Goal: Task Accomplishment & Management: Use online tool/utility

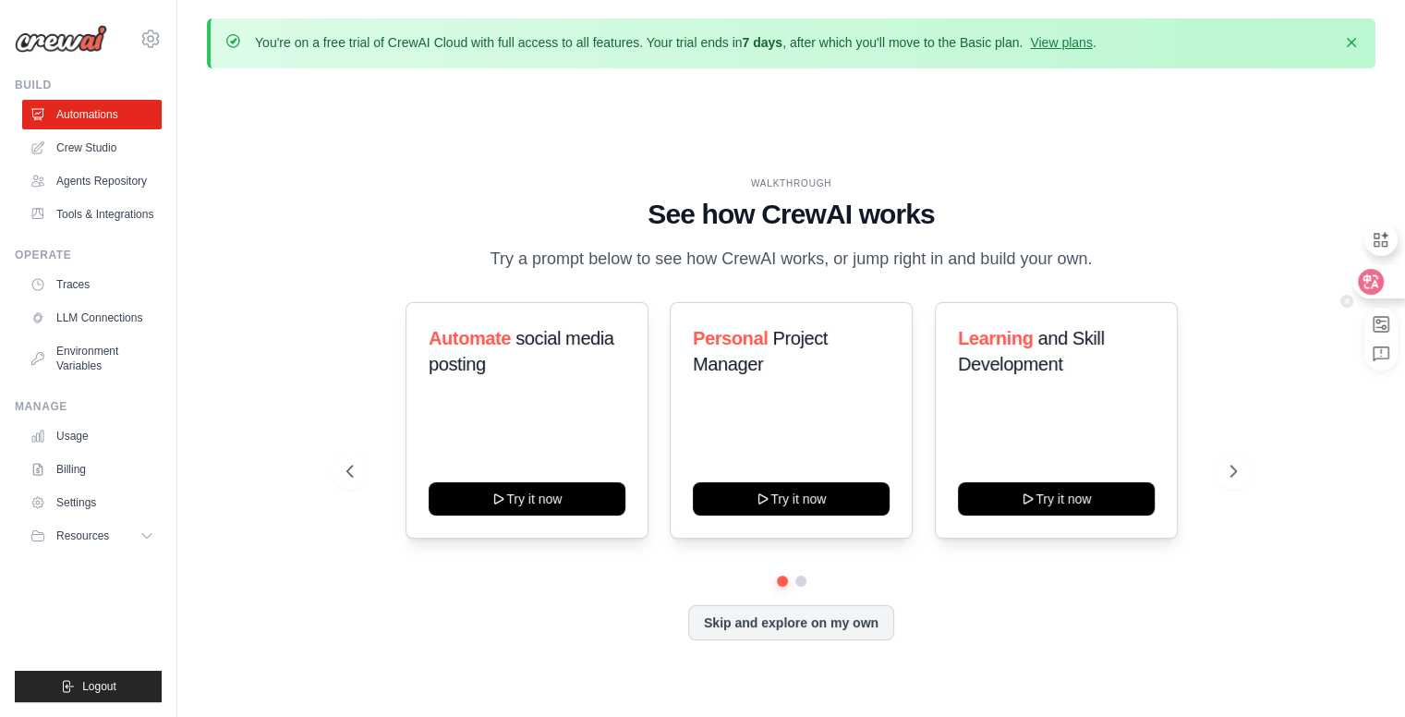
click at [1384, 291] on div at bounding box center [1379, 281] width 50 height 33
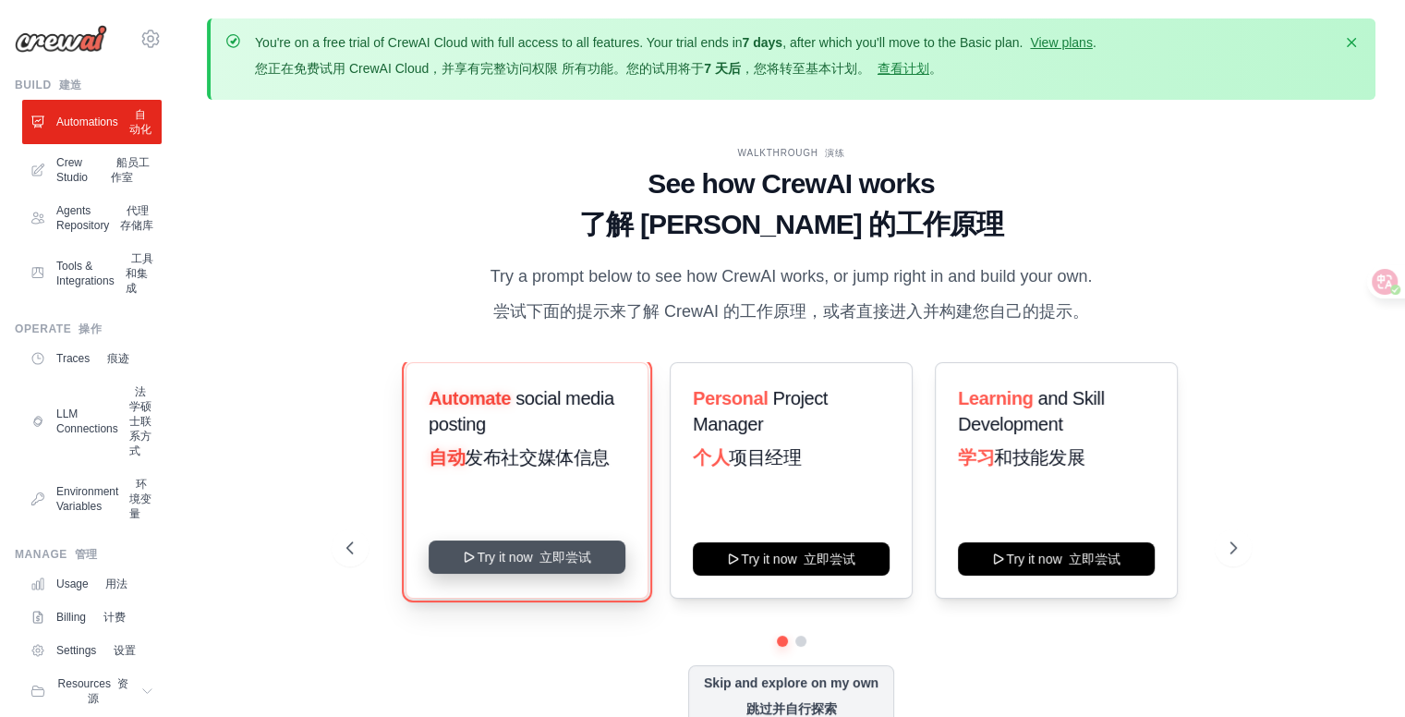
click at [541, 564] on button "Try it now 立即尝试" at bounding box center [527, 557] width 197 height 33
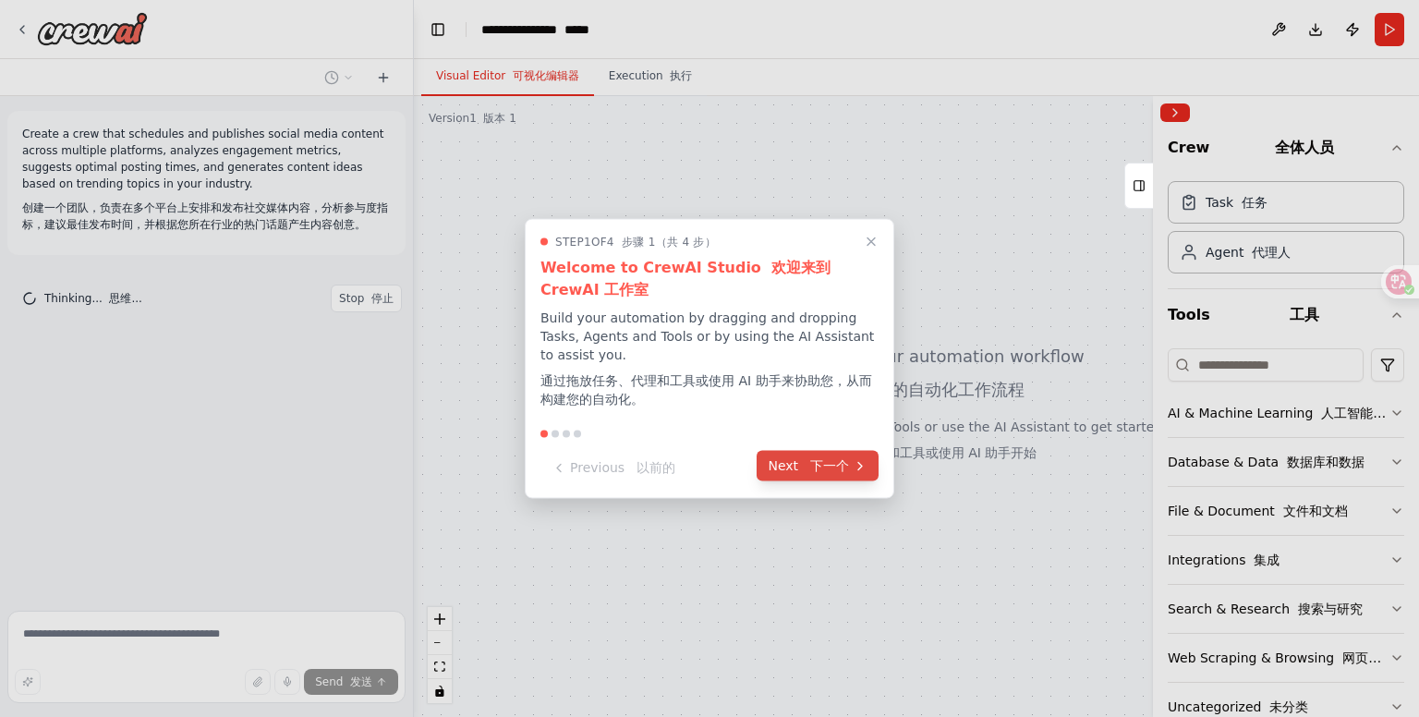
click at [845, 456] on font "下一个" at bounding box center [825, 465] width 47 height 19
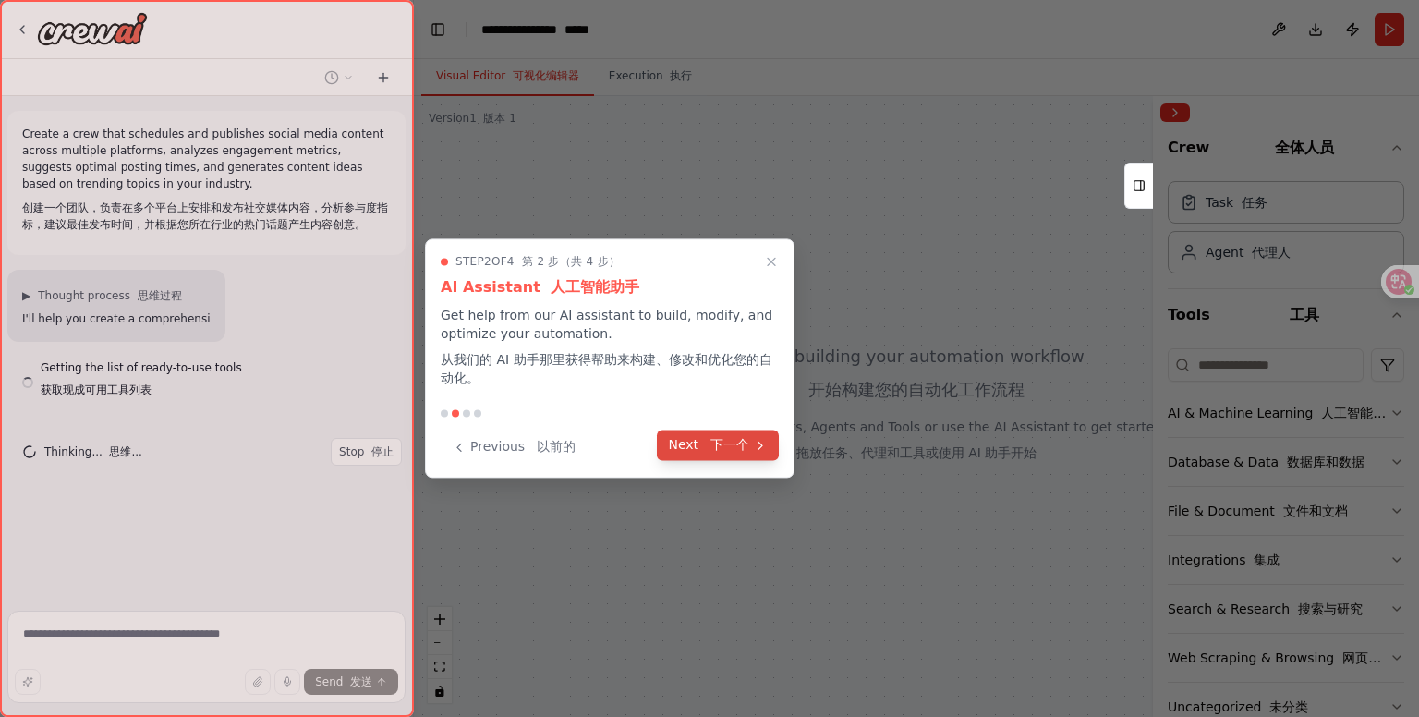
click at [740, 444] on font "下一个" at bounding box center [730, 444] width 39 height 15
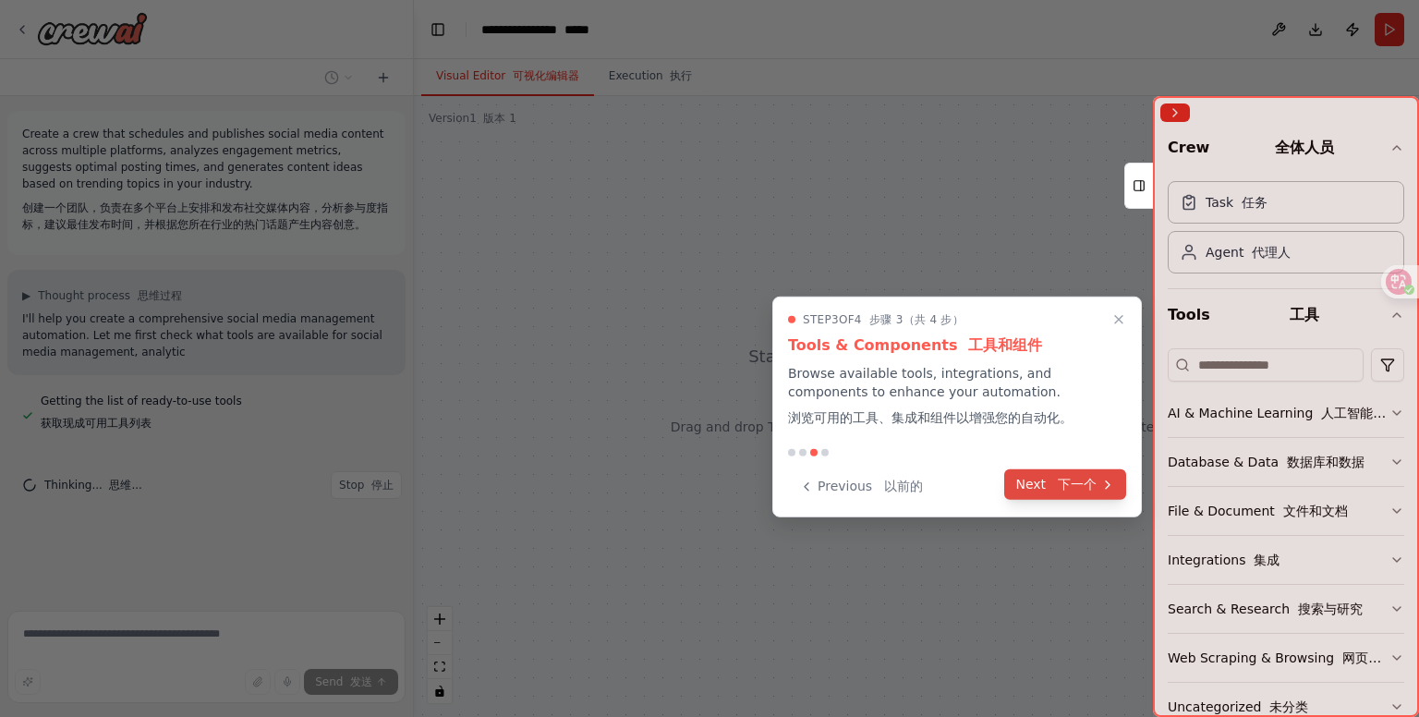
click at [1095, 485] on font "下一个" at bounding box center [1077, 484] width 39 height 15
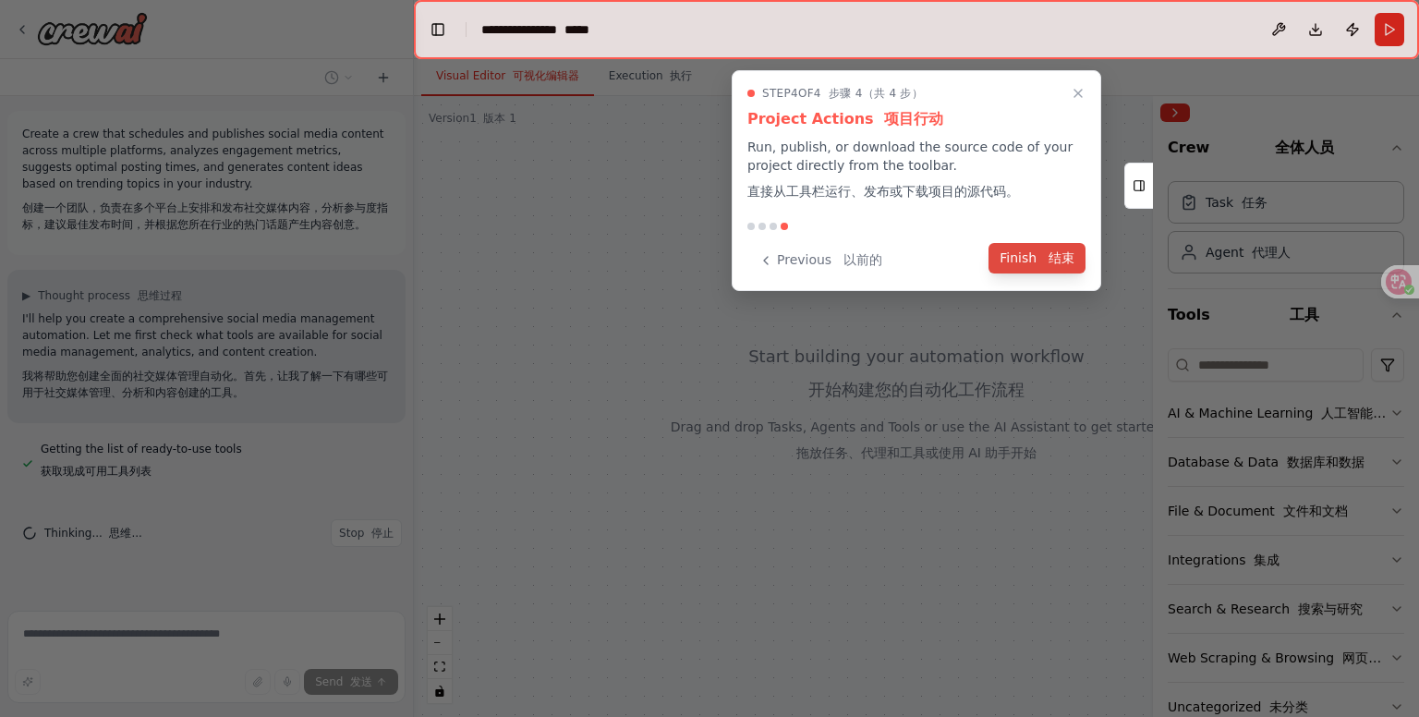
click at [1020, 260] on button "Finish 结束" at bounding box center [1037, 258] width 97 height 30
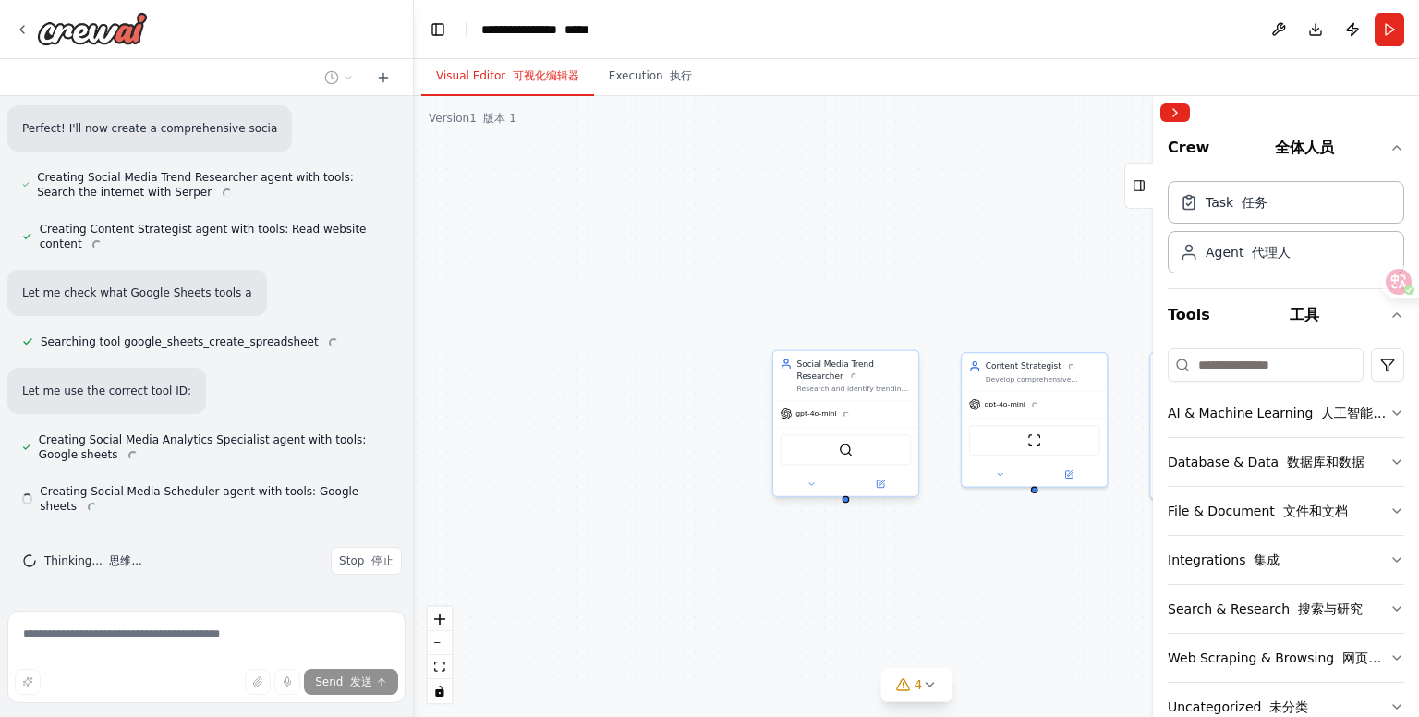
scroll to position [1260, 0]
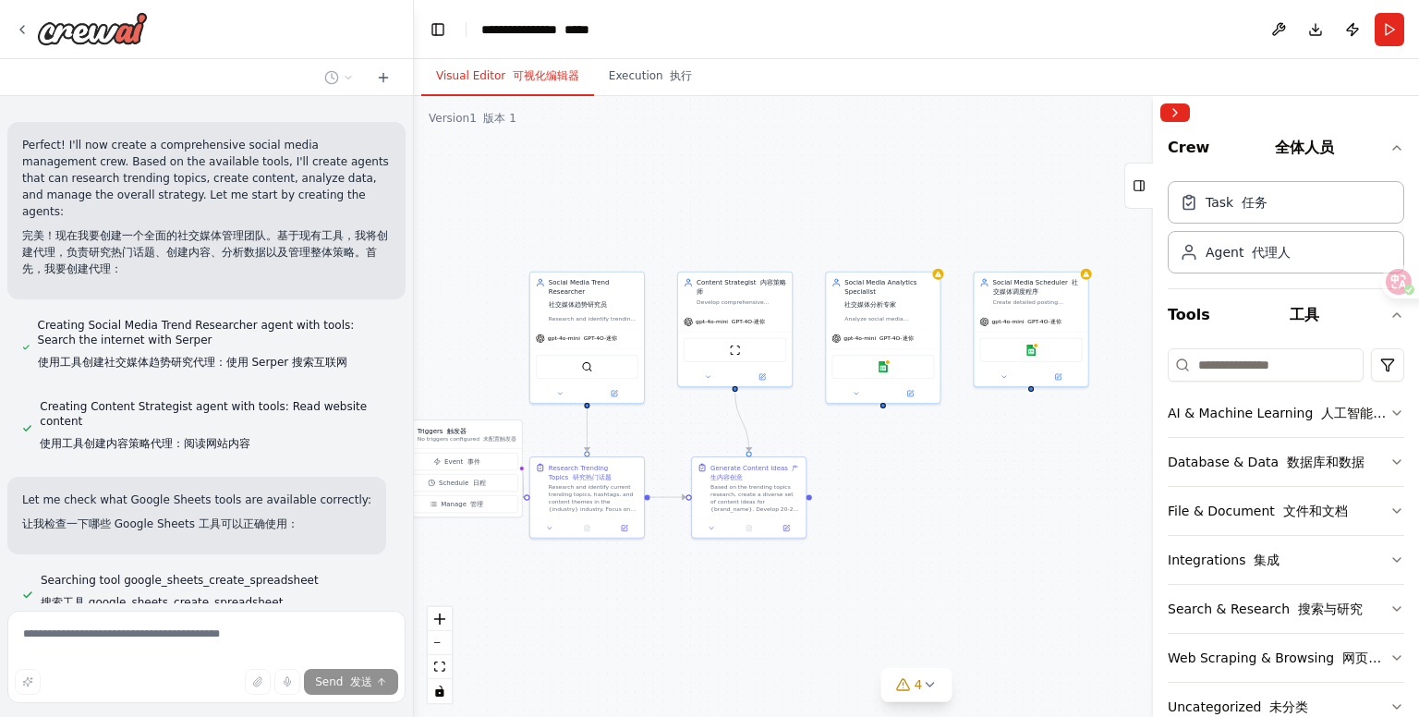
drag, startPoint x: 614, startPoint y: 306, endPoint x: 344, endPoint y: 193, distance: 292.4
click at [350, 200] on div "Create a crew that schedules and publishes social media content across multiple…" at bounding box center [709, 358] width 1419 height 717
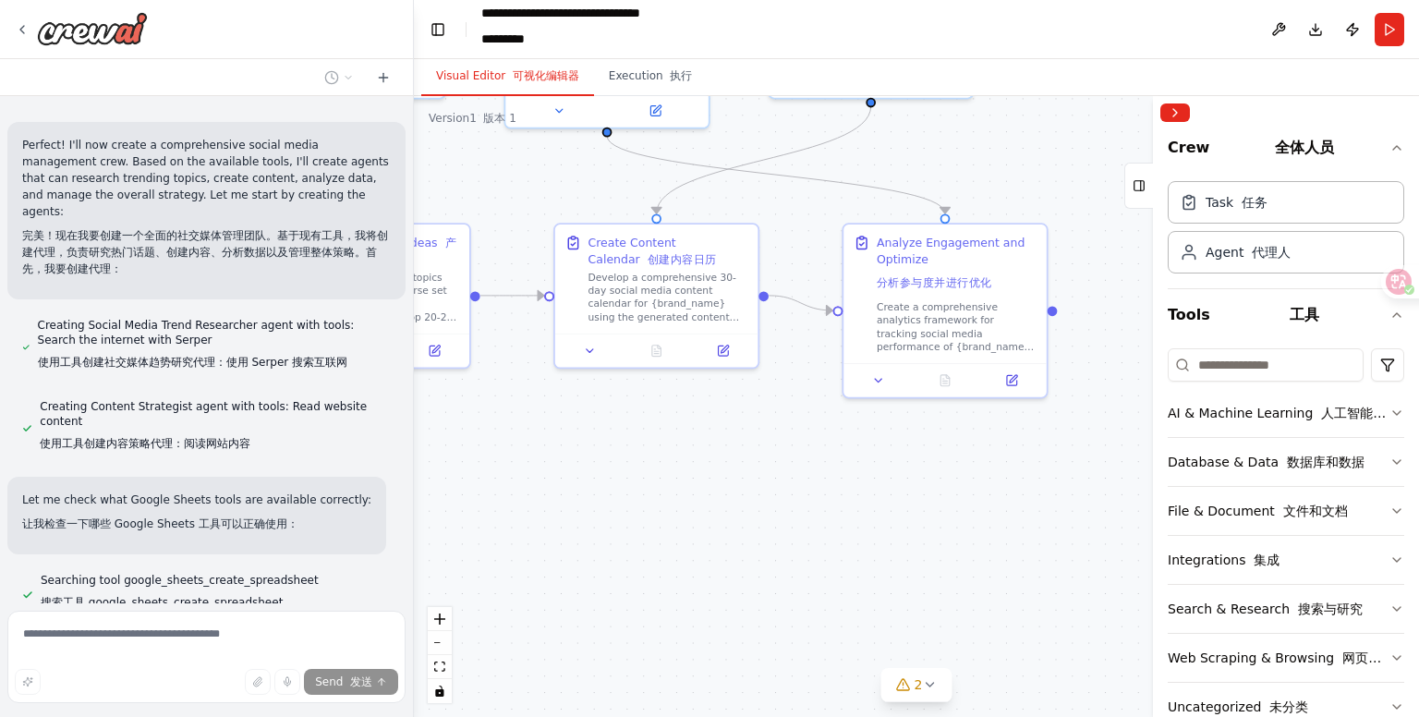
drag, startPoint x: 1062, startPoint y: 540, endPoint x: 915, endPoint y: 494, distance: 153.7
click at [915, 494] on div ".deletable-edge-delete-btn { width: 20px; height: 20px; border: 0px solid #ffff…" at bounding box center [916, 406] width 1005 height 621
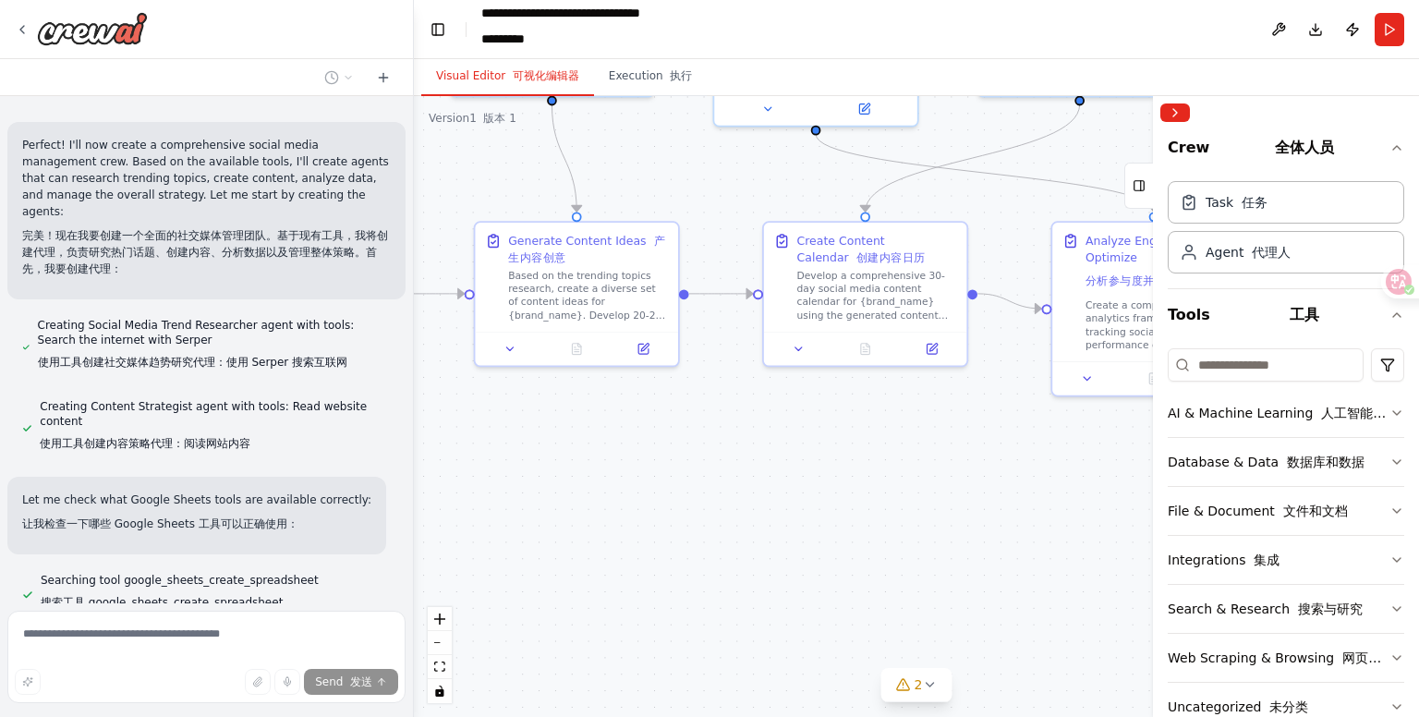
drag, startPoint x: 811, startPoint y: 434, endPoint x: 1068, endPoint y: 448, distance: 257.2
click at [1068, 448] on div ".deletable-edge-delete-btn { width: 20px; height: 20px; border: 0px solid #ffff…" at bounding box center [916, 406] width 1005 height 621
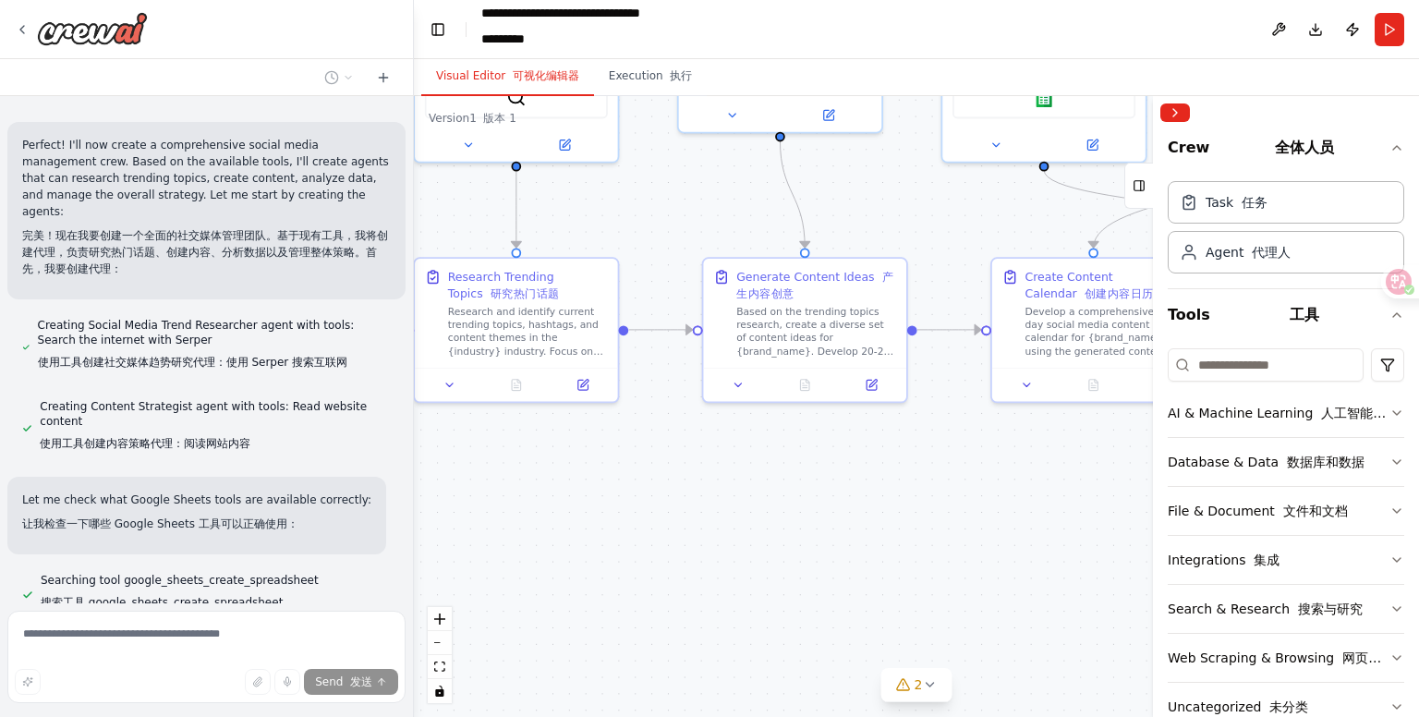
drag, startPoint x: 868, startPoint y: 455, endPoint x: 1072, endPoint y: 511, distance: 211.8
click at [1072, 511] on div ".deletable-edge-delete-btn { width: 20px; height: 20px; border: 0px solid #ffff…" at bounding box center [916, 406] width 1005 height 621
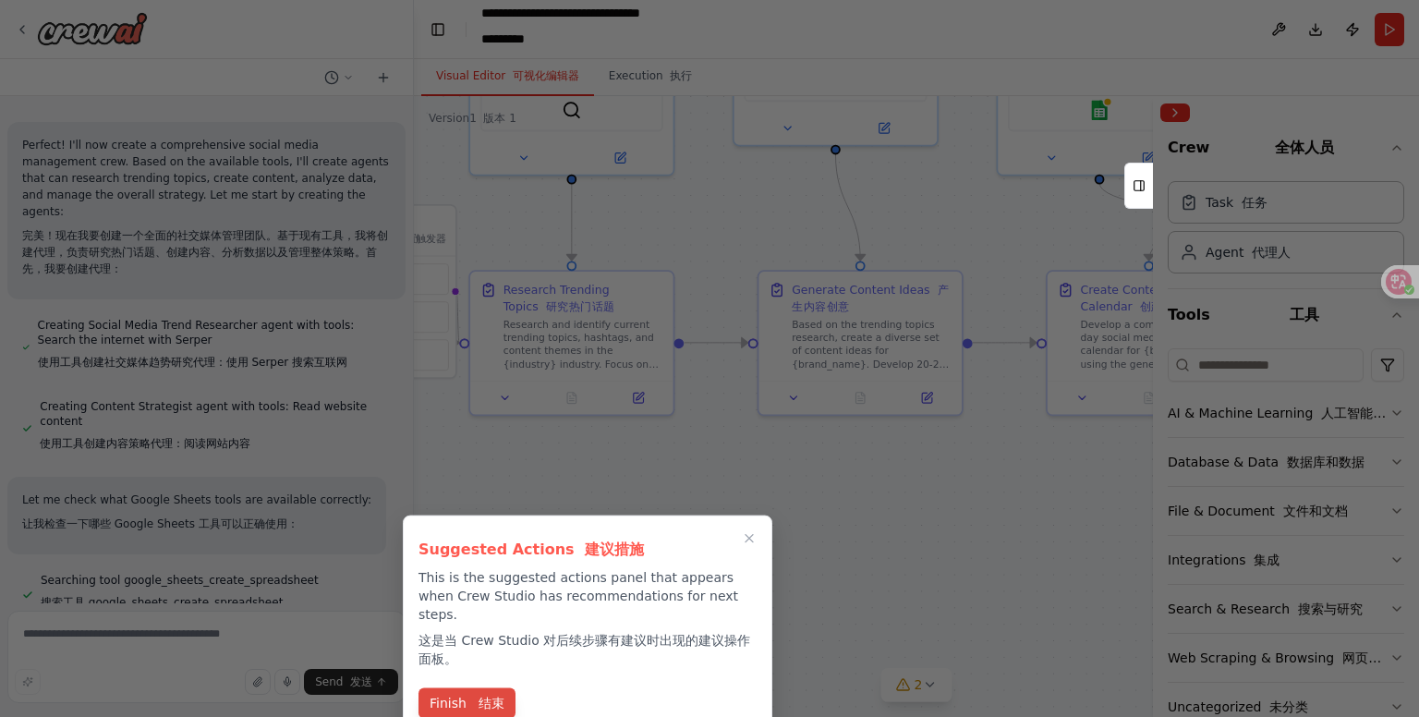
click at [483, 696] on font "结束" at bounding box center [492, 703] width 26 height 15
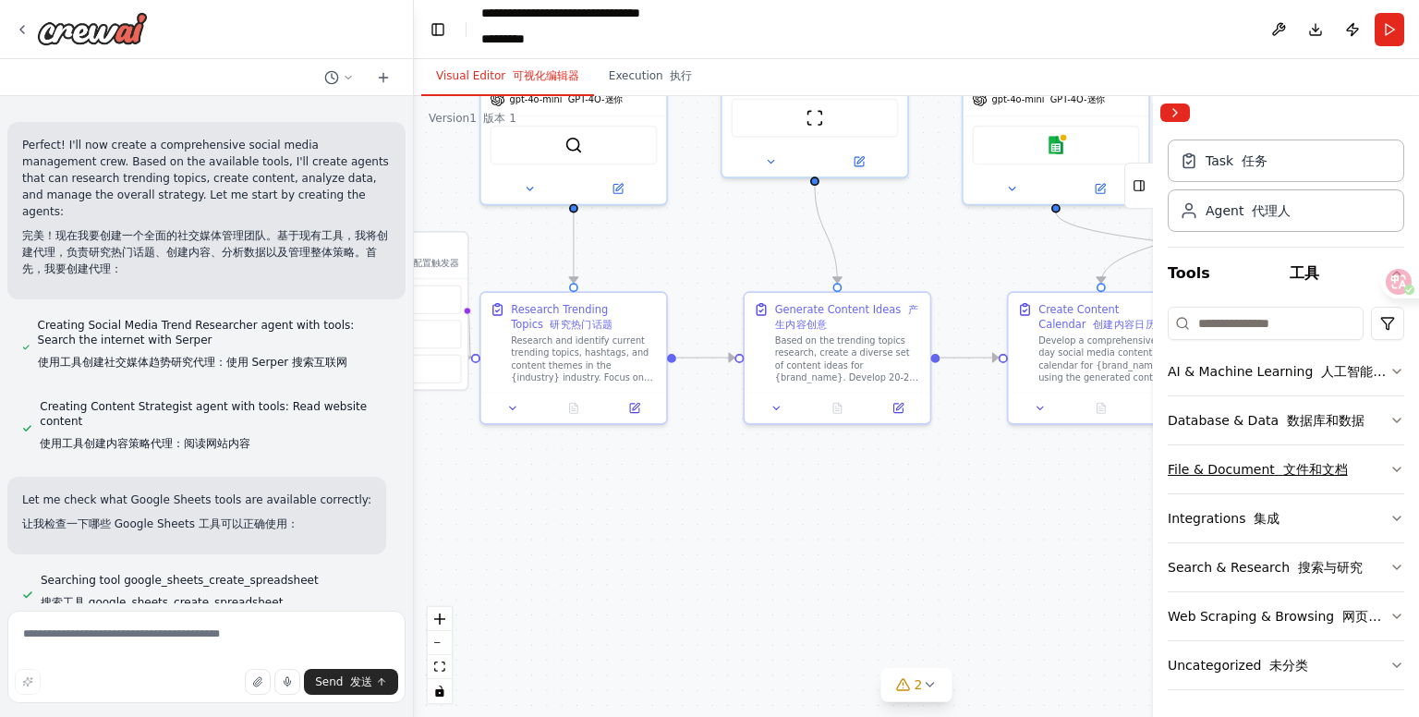
scroll to position [0, 0]
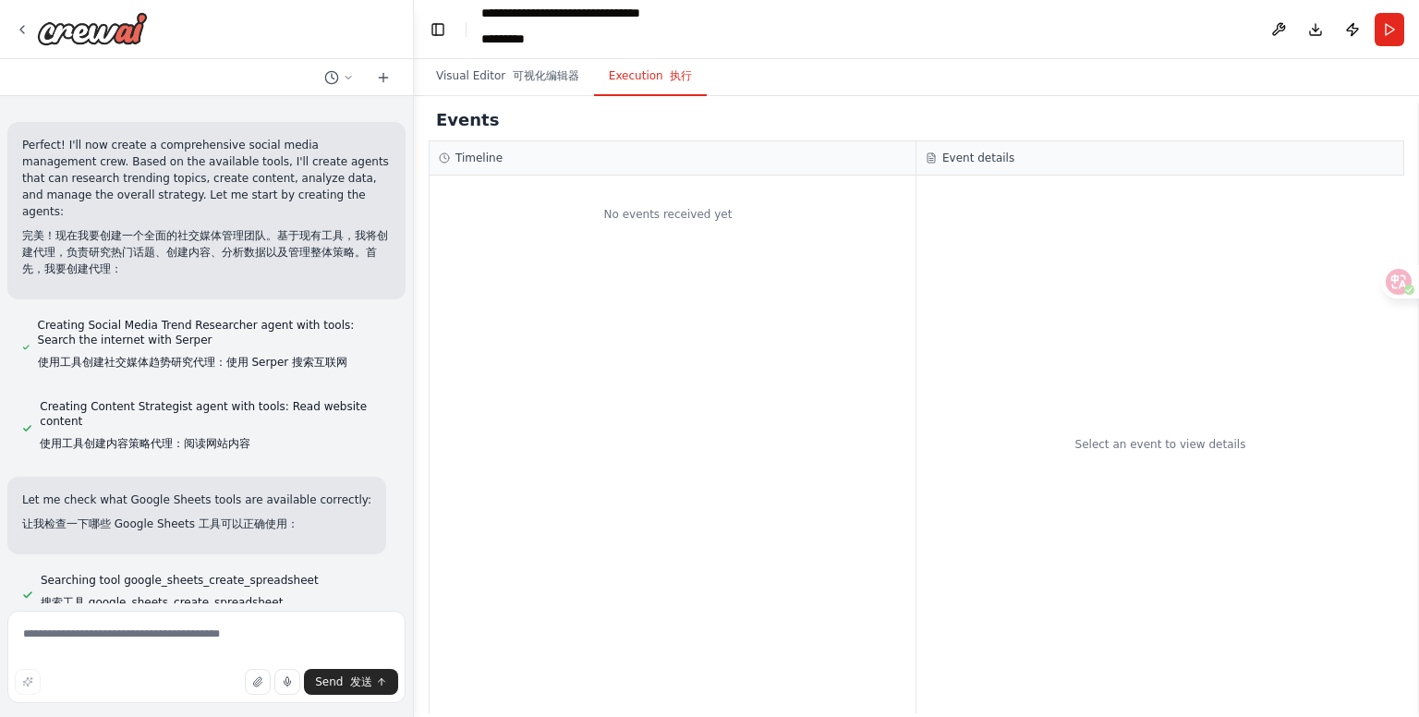
click at [628, 72] on button "Execution 执行" at bounding box center [651, 76] width 114 height 39
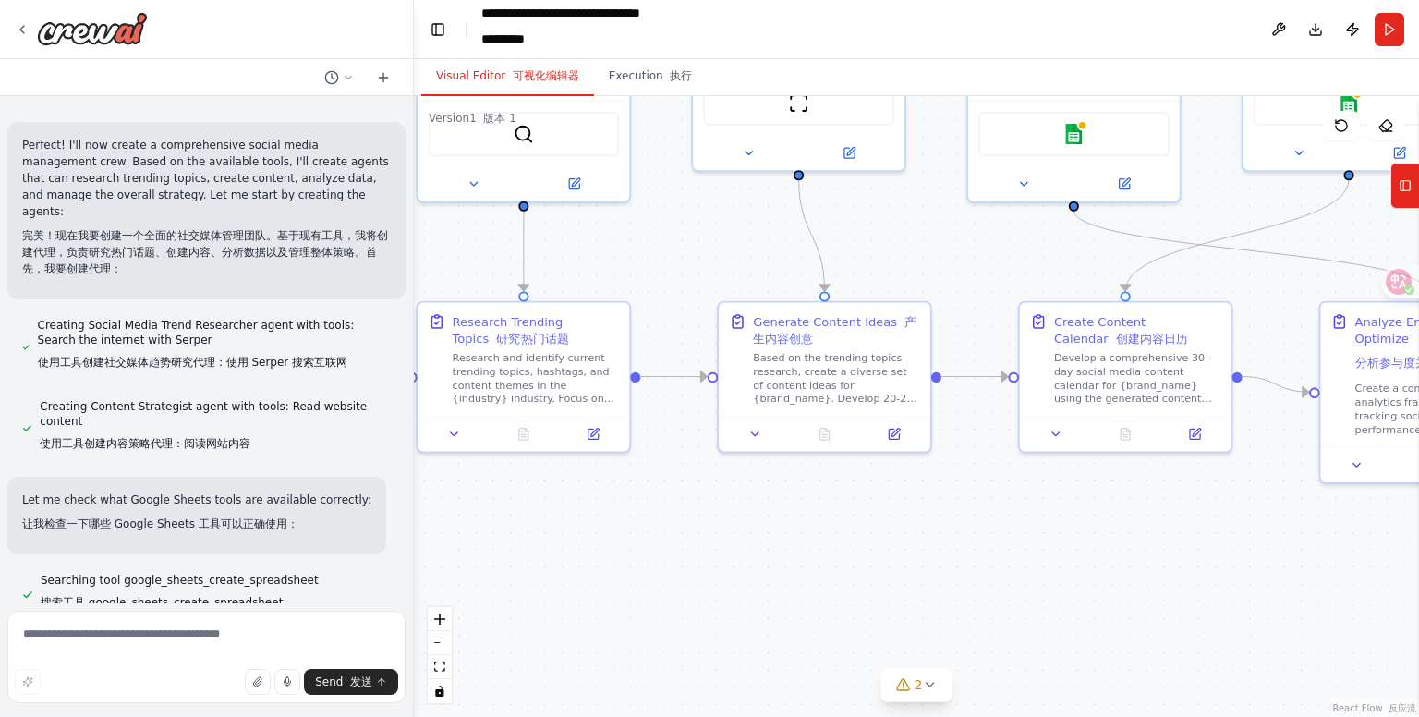
click at [476, 79] on button "Visual Editor 可视化编辑器" at bounding box center [507, 76] width 173 height 39
click at [1385, 45] on button "Run" at bounding box center [1390, 29] width 30 height 33
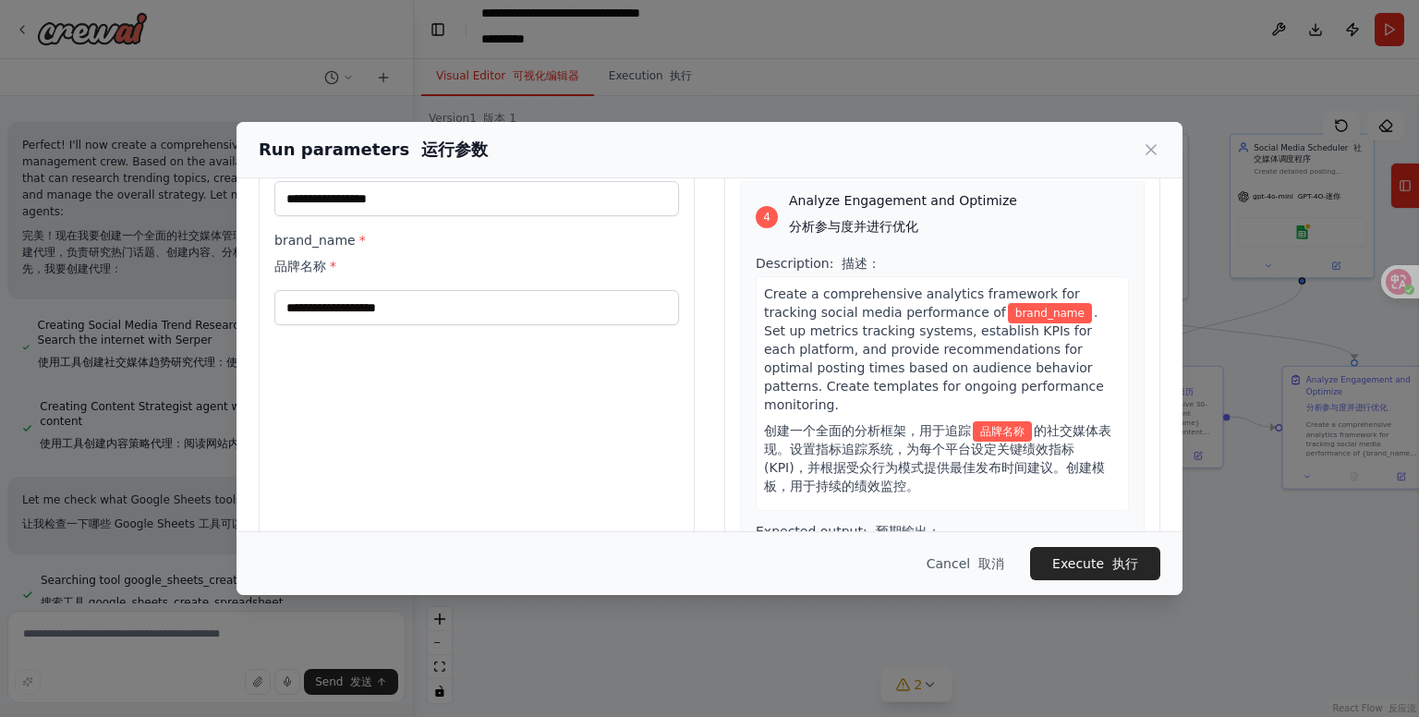
scroll to position [1588, 0]
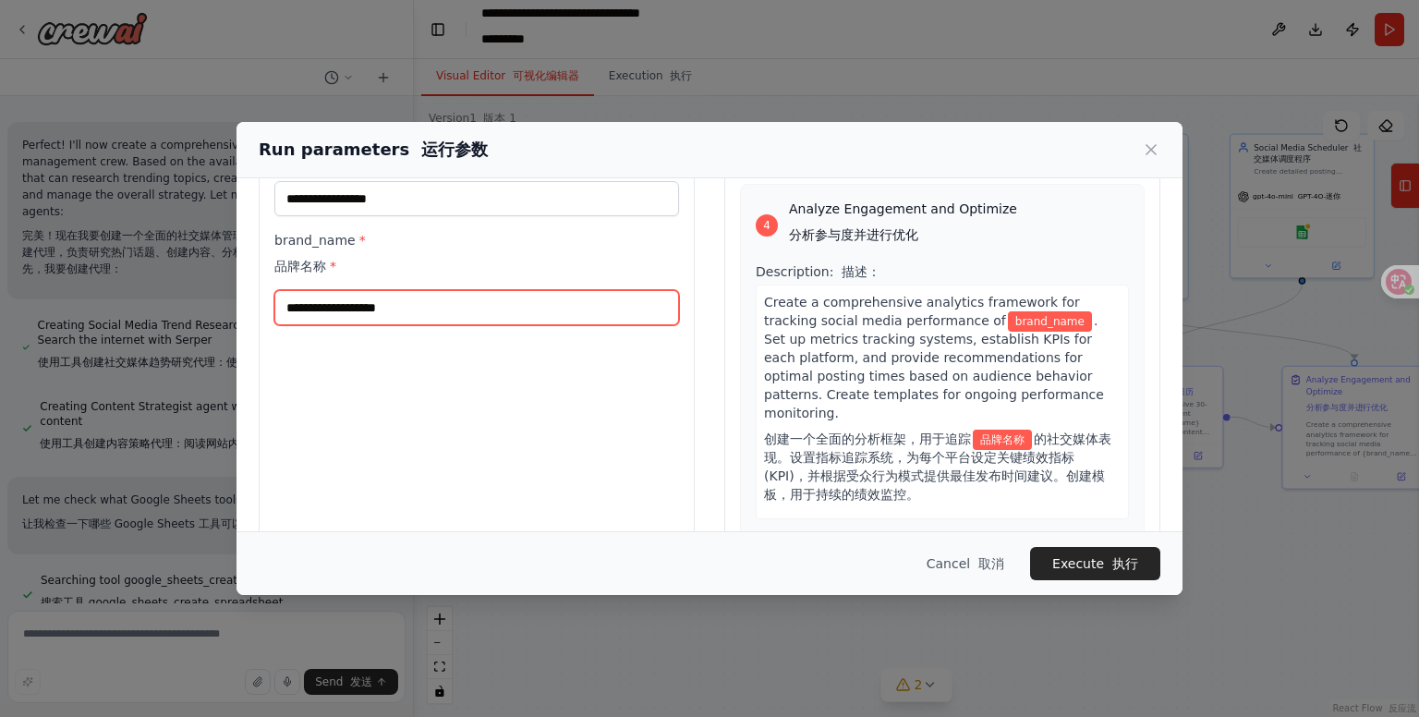
click at [336, 322] on input "brand_name * 品牌名称 *" at bounding box center [476, 307] width 405 height 35
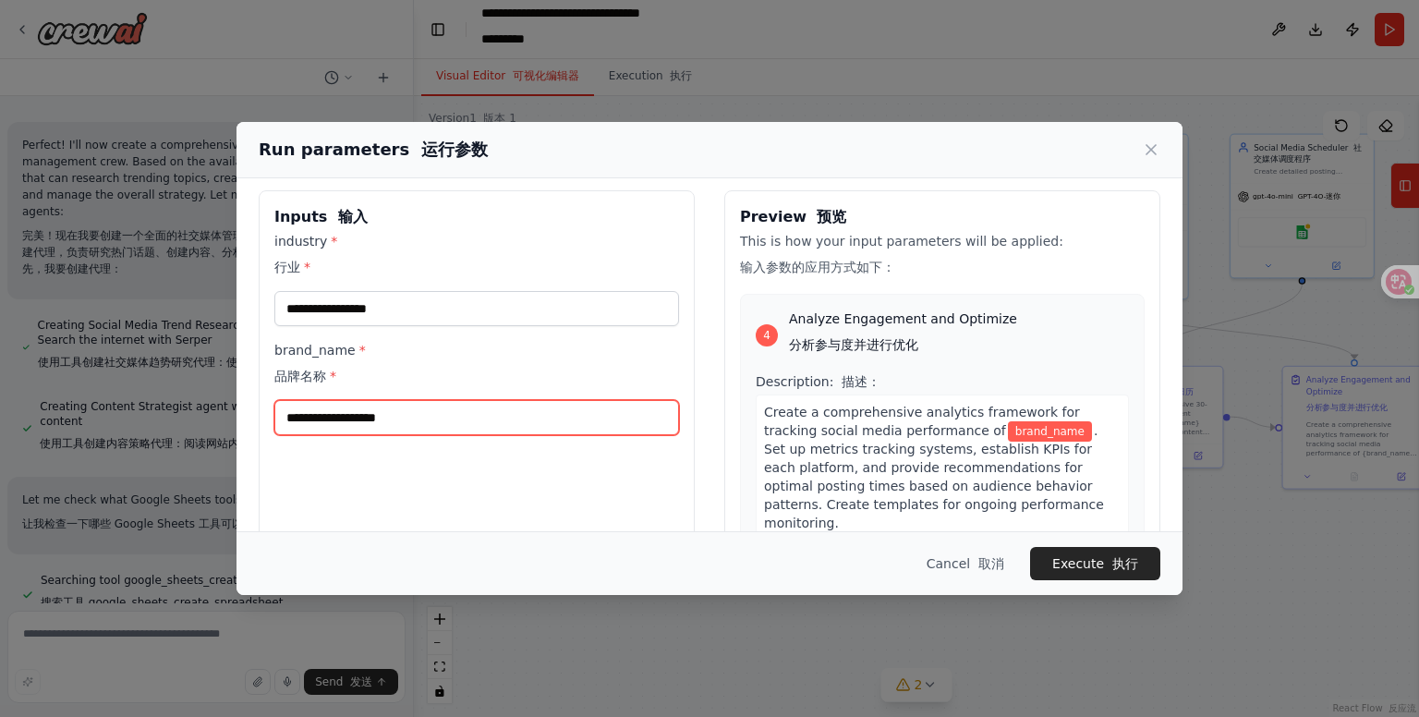
scroll to position [0, 0]
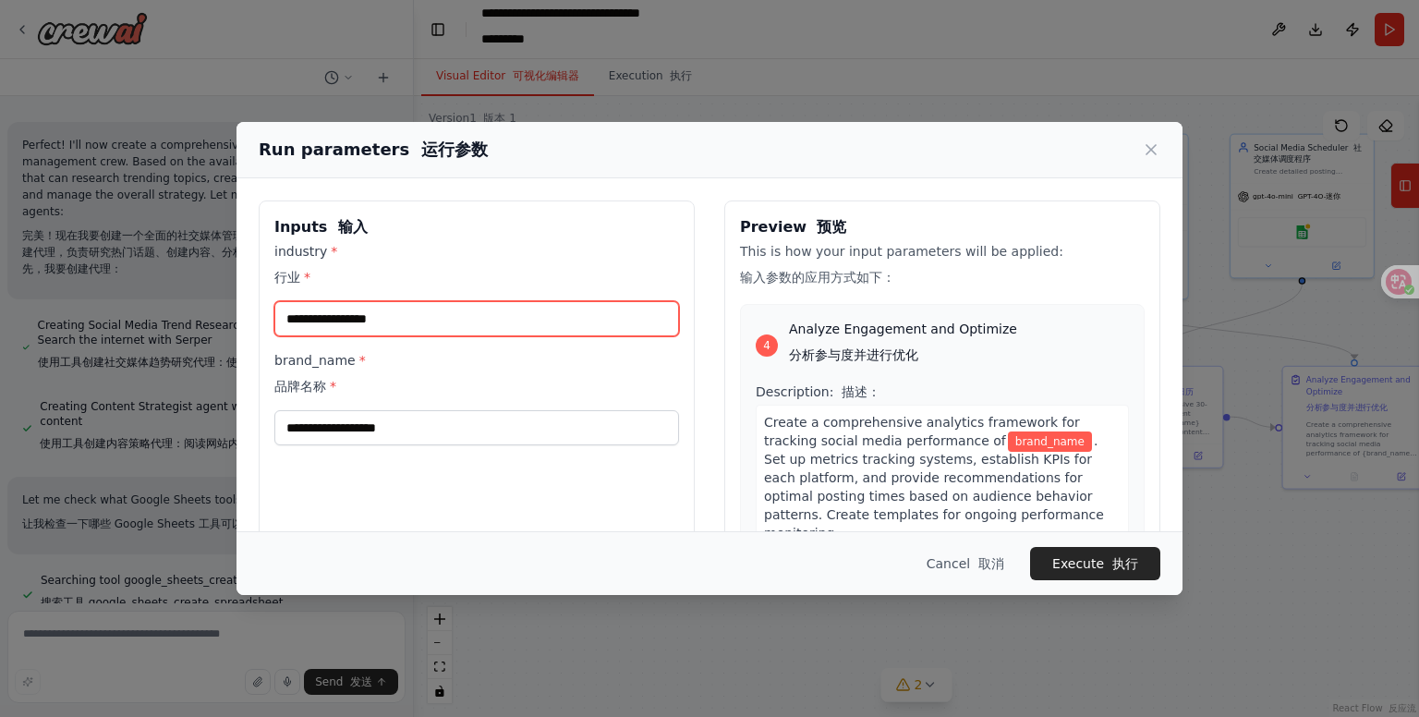
click at [346, 311] on input "industry * 行业 *" at bounding box center [476, 318] width 405 height 35
type input "*"
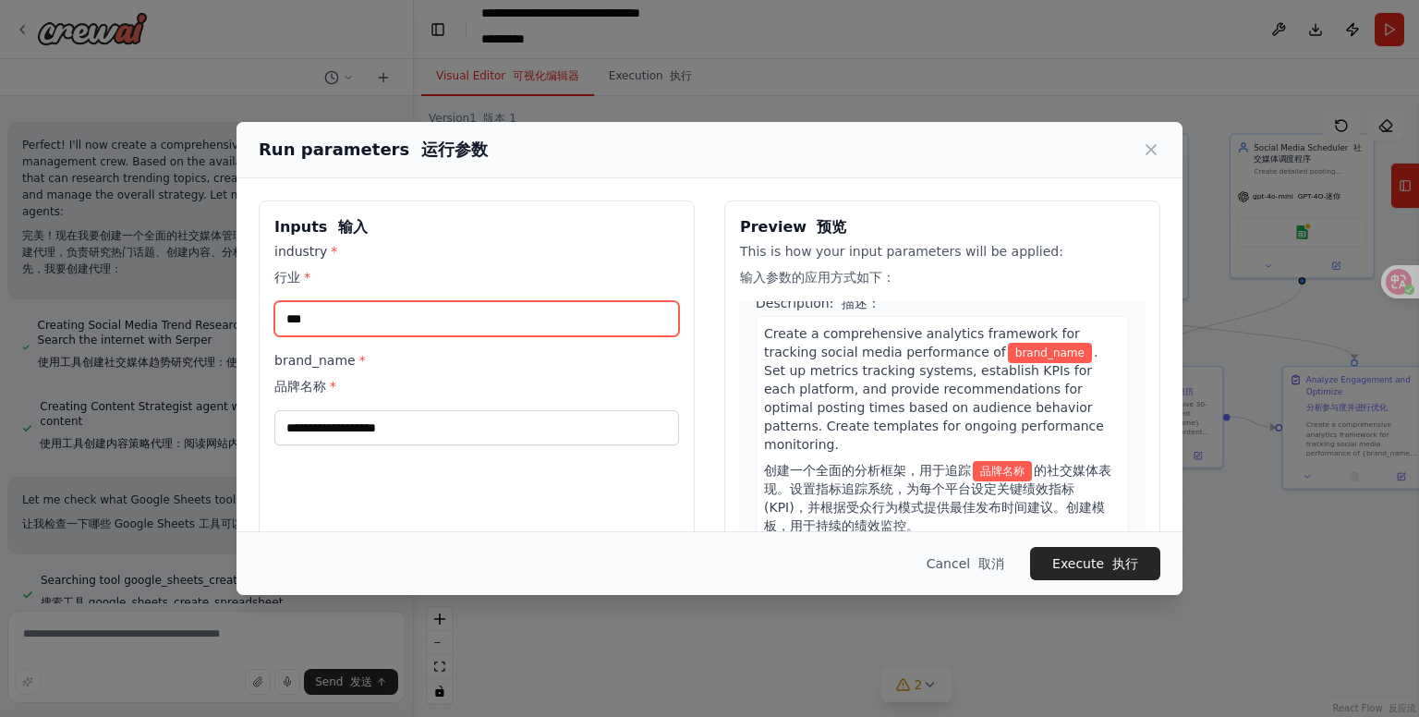
scroll to position [1588, 0]
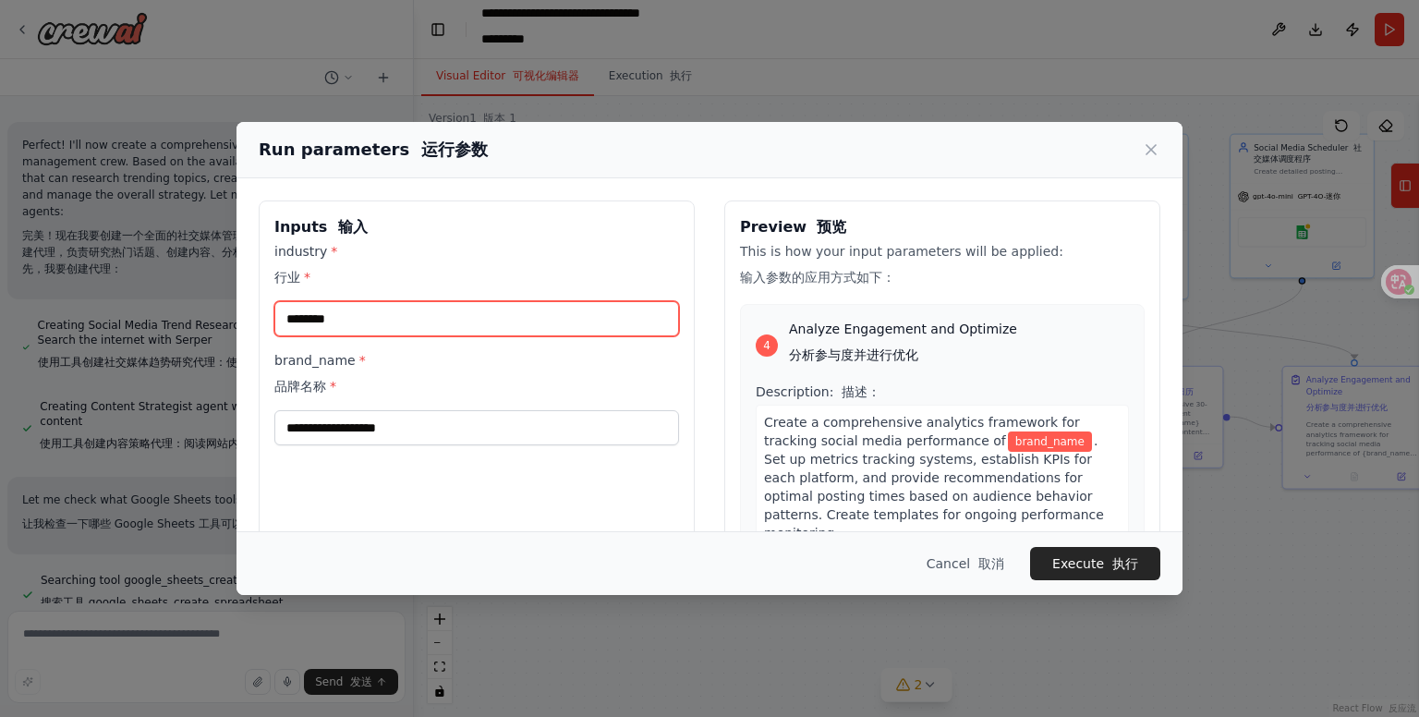
type input "********"
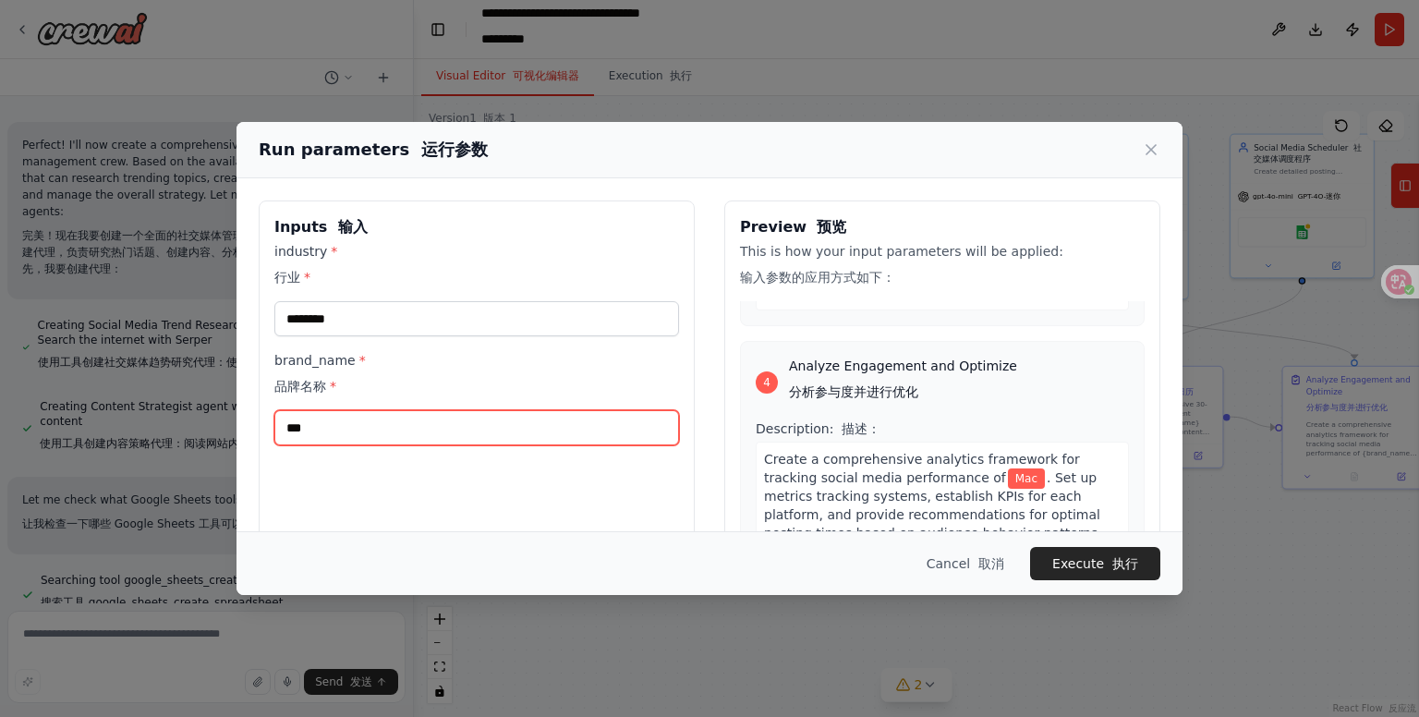
scroll to position [1570, 0]
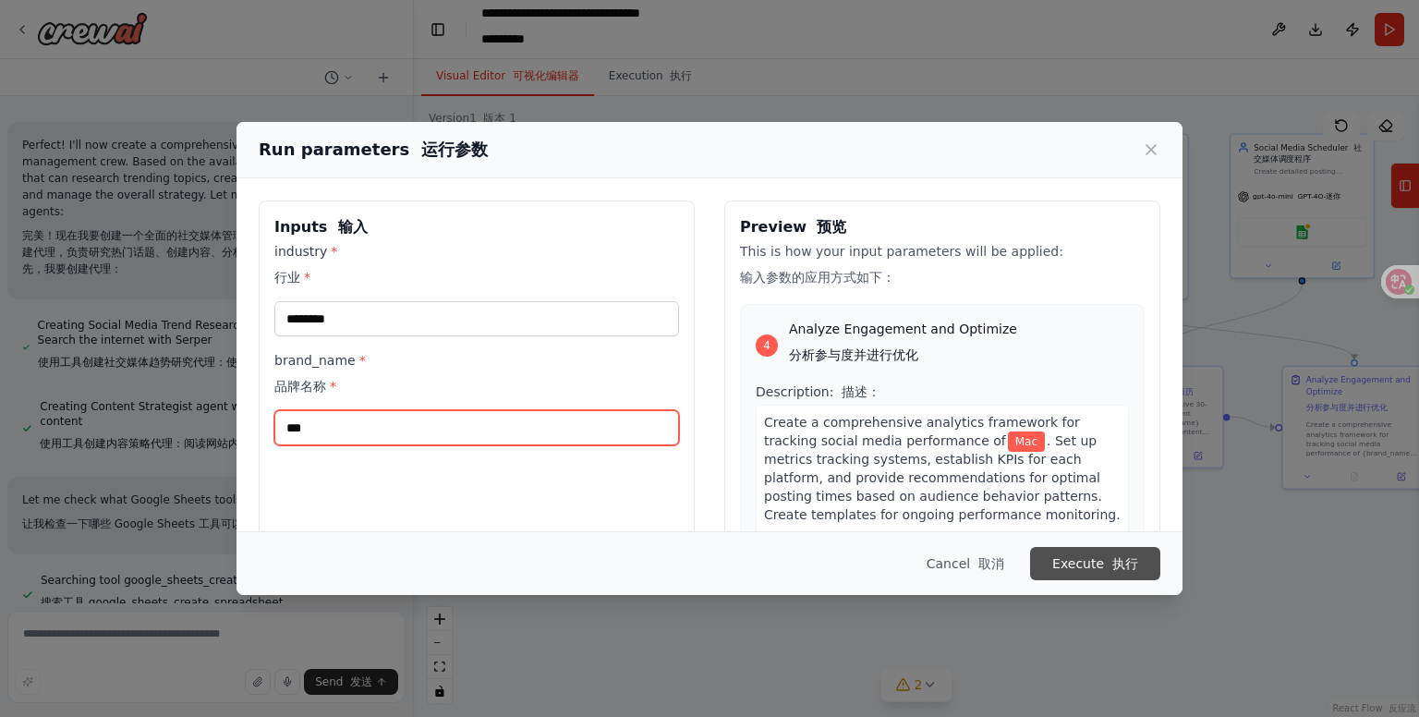
type input "***"
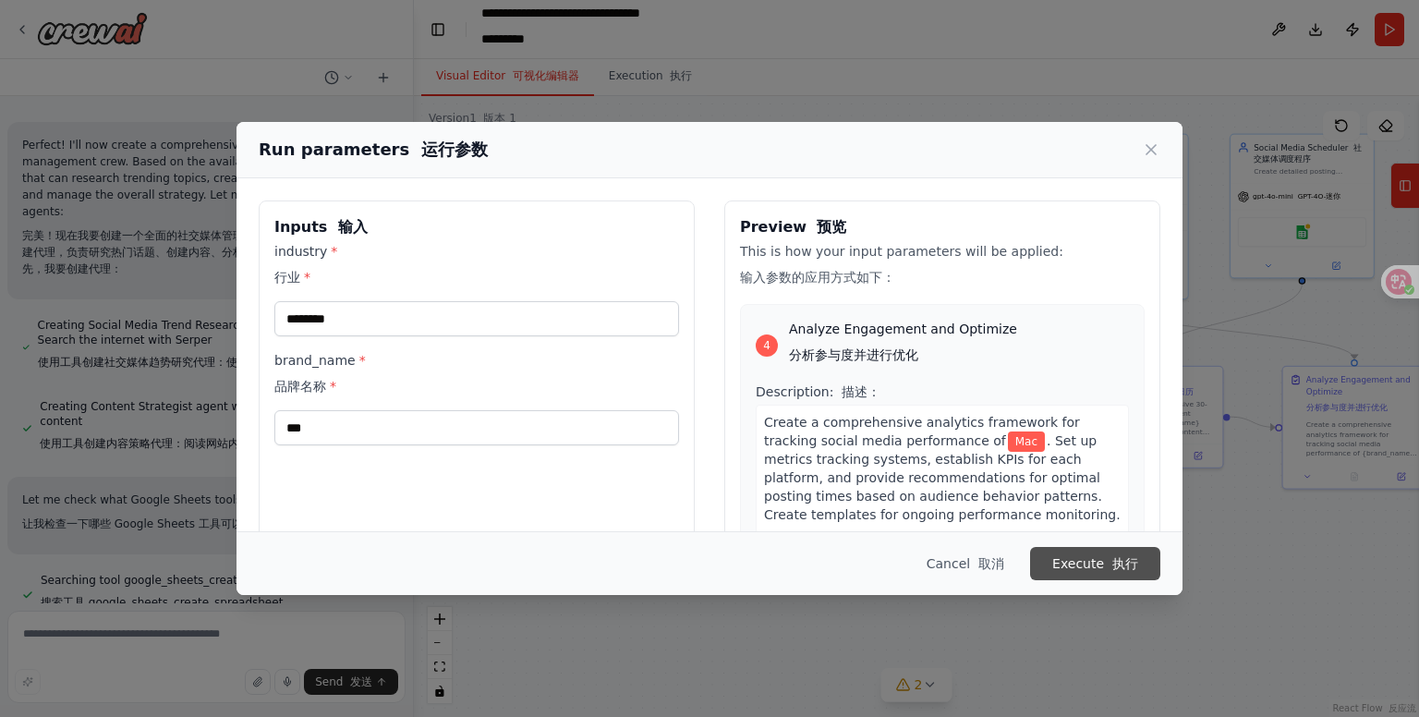
click at [1098, 553] on button "Execute 执行" at bounding box center [1095, 563] width 130 height 33
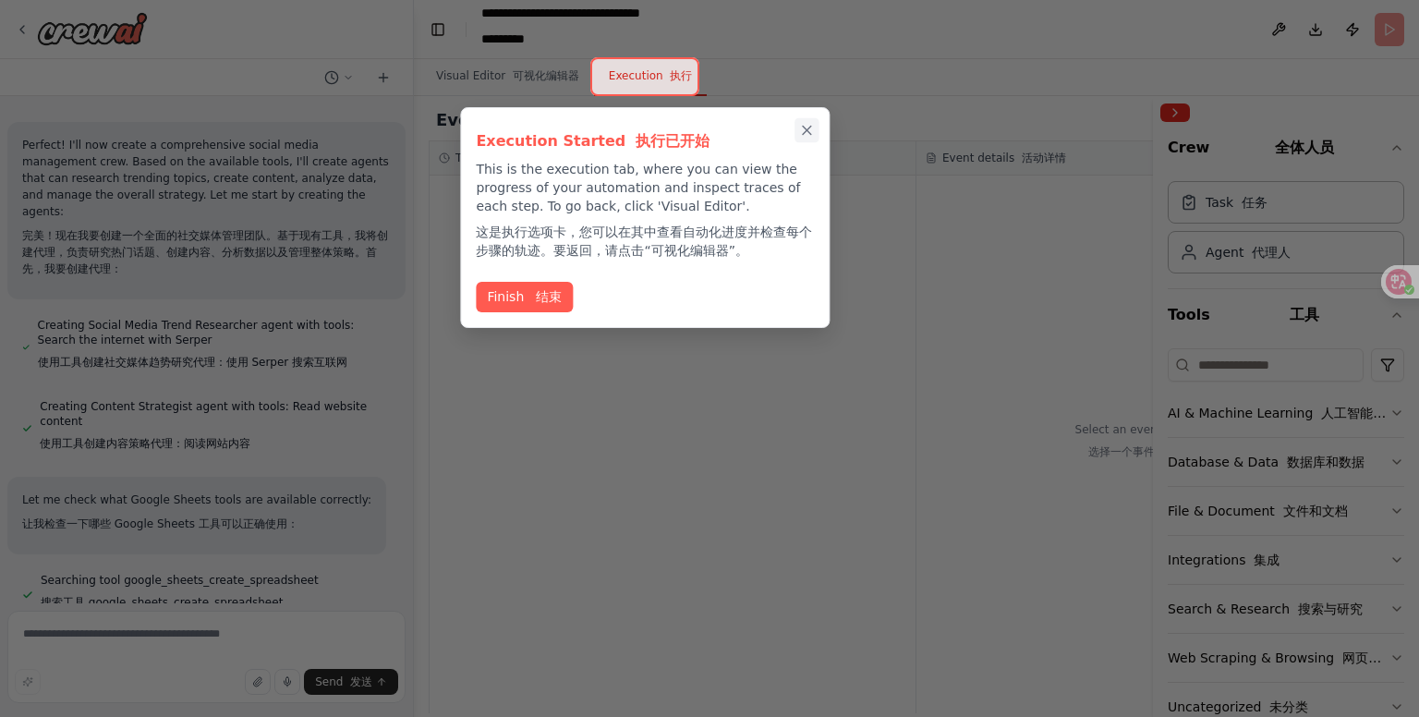
click at [813, 128] on icon "Close walkthrough" at bounding box center [807, 130] width 17 height 17
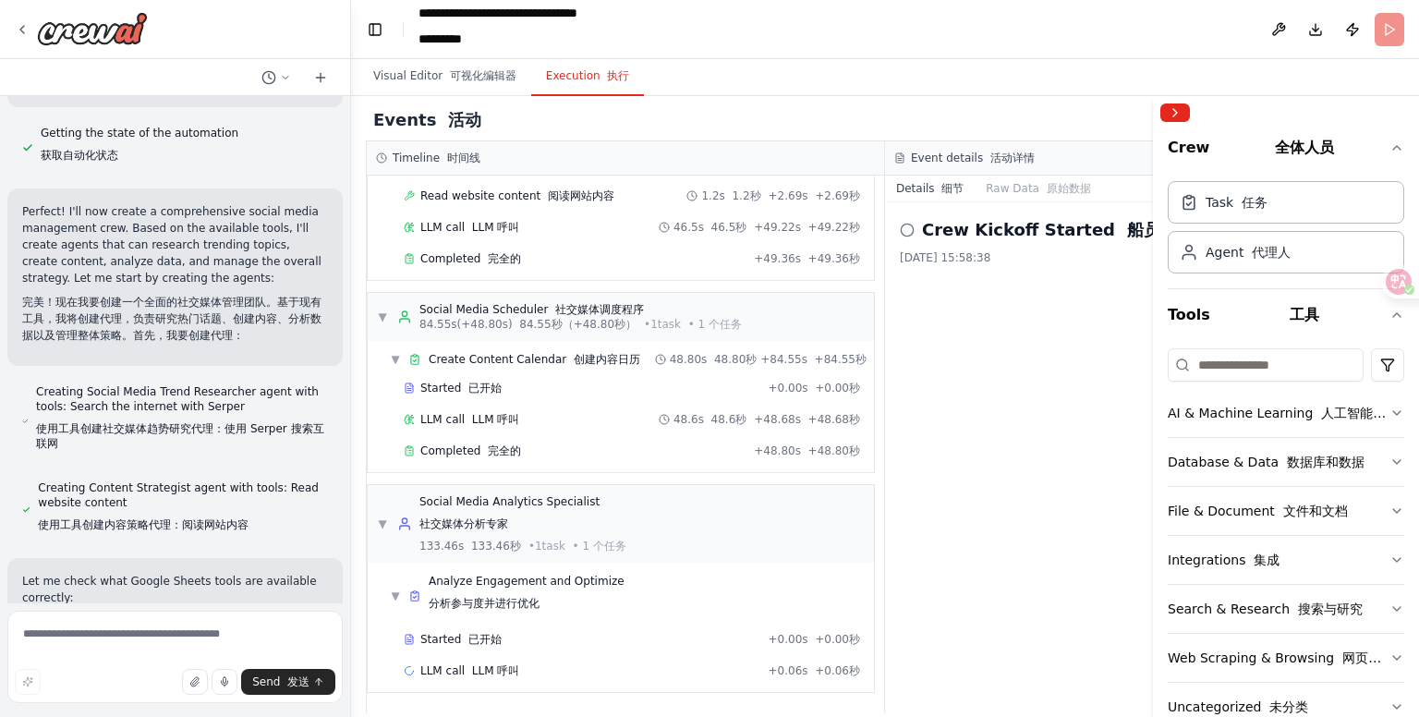
scroll to position [395, 0]
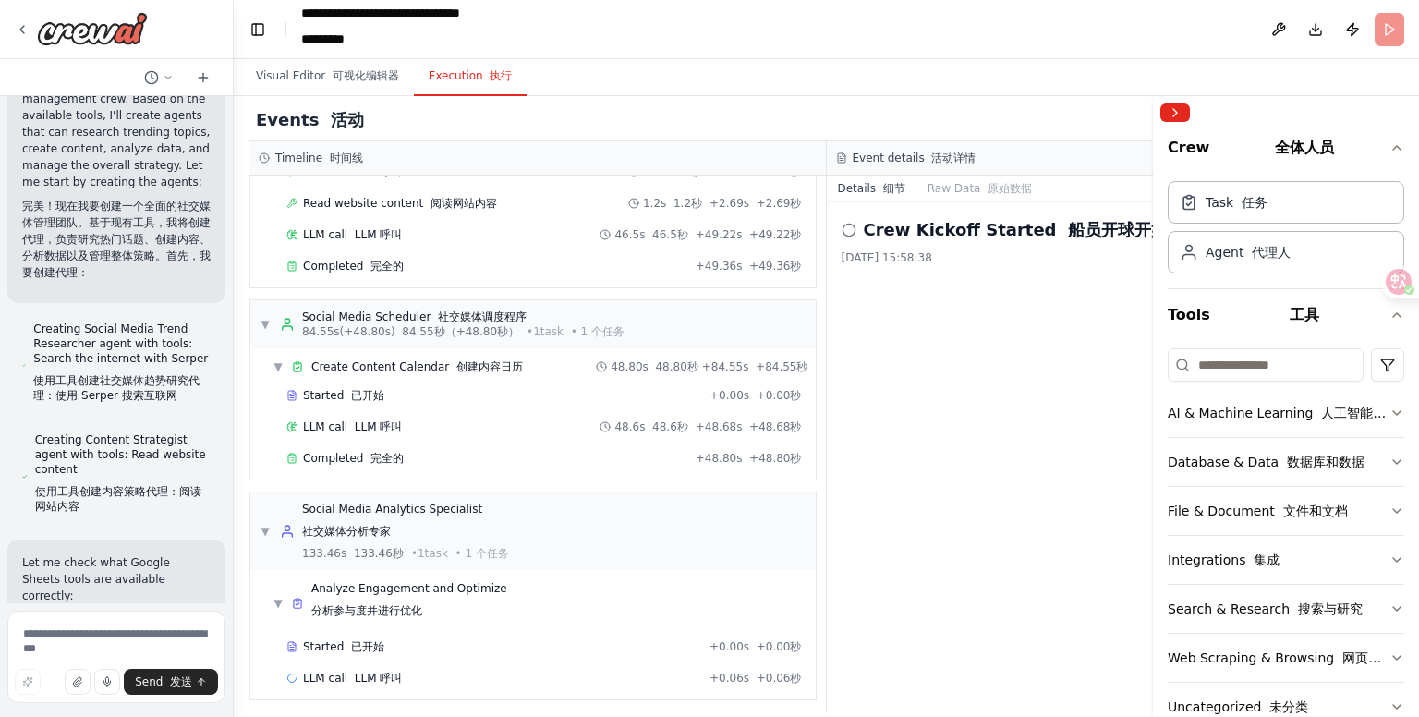
drag, startPoint x: 410, startPoint y: 234, endPoint x: 214, endPoint y: 223, distance: 196.2
click at [226, 223] on div at bounding box center [229, 358] width 7 height 717
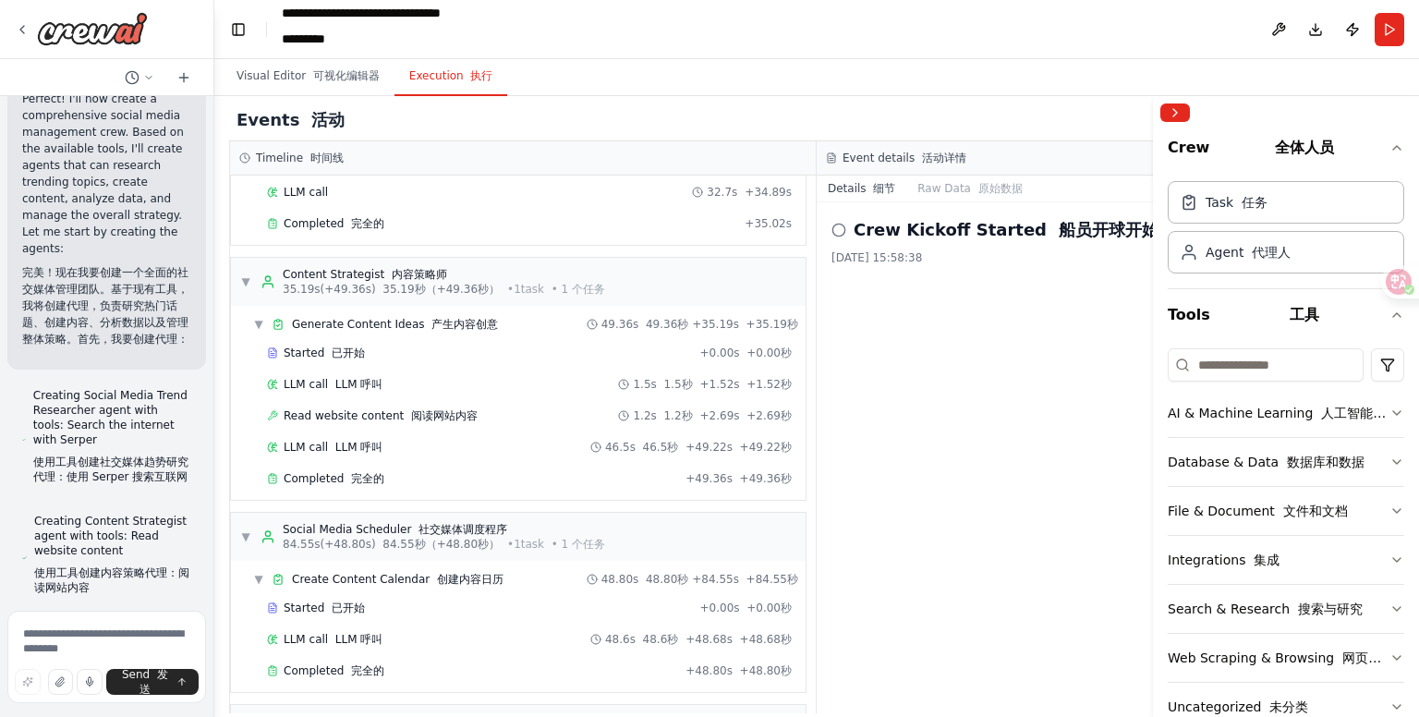
scroll to position [0, 0]
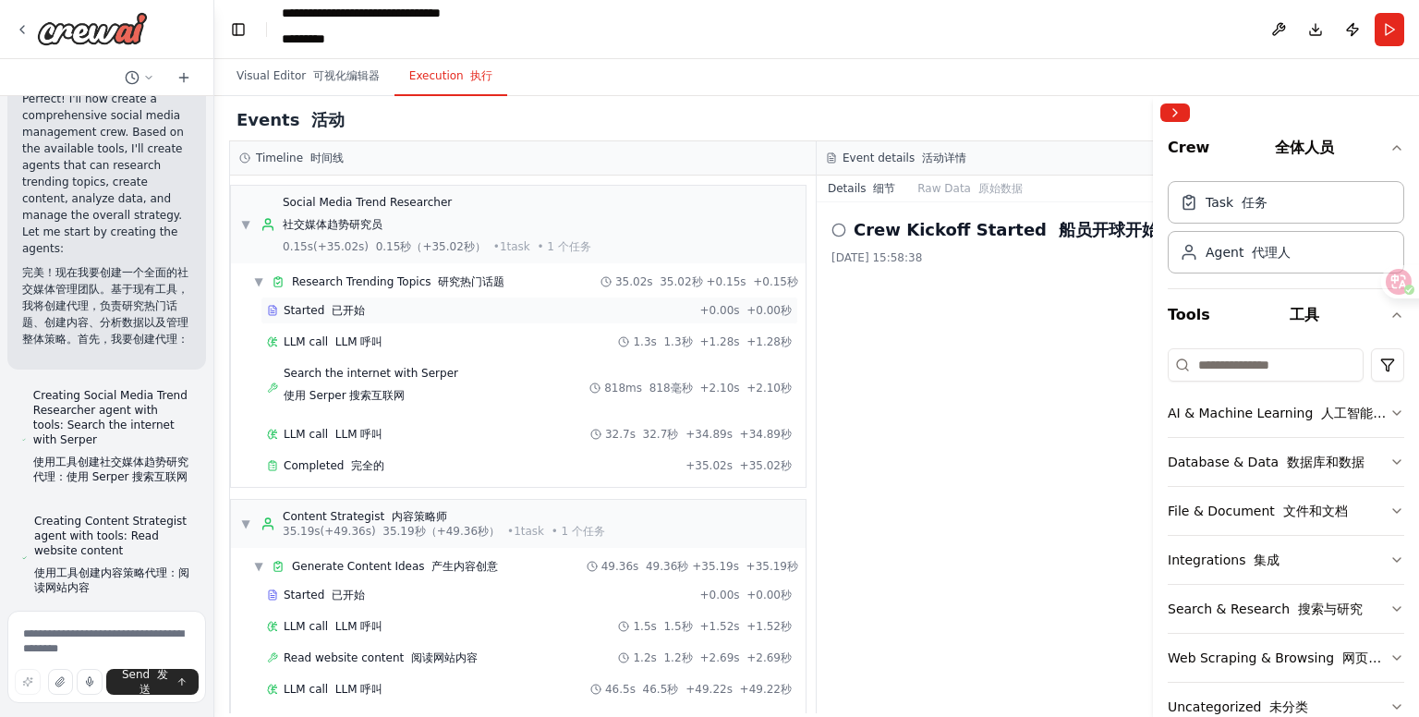
click at [458, 304] on div "Started 已开始" at bounding box center [480, 310] width 426 height 15
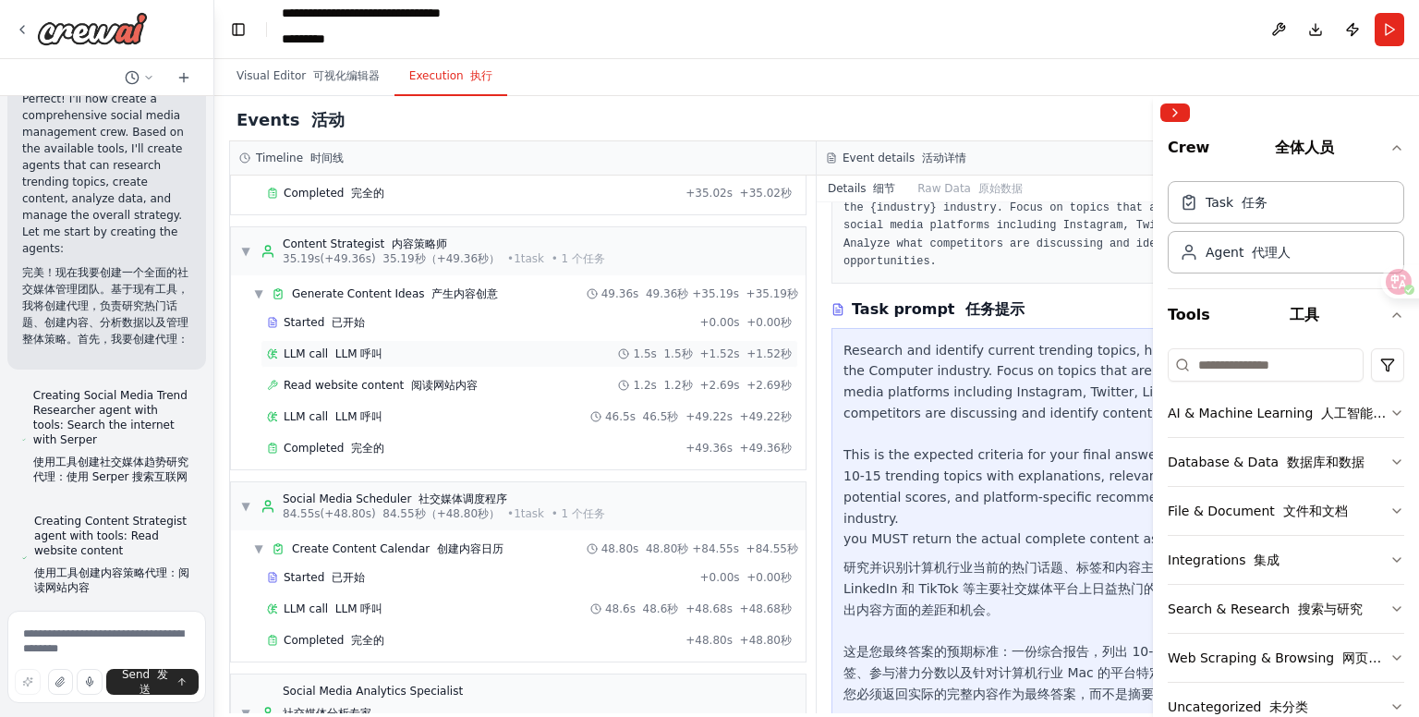
scroll to position [273, 0]
click at [518, 643] on div "Completed 完全的 + 48.80s +48.80秒" at bounding box center [530, 640] width 538 height 28
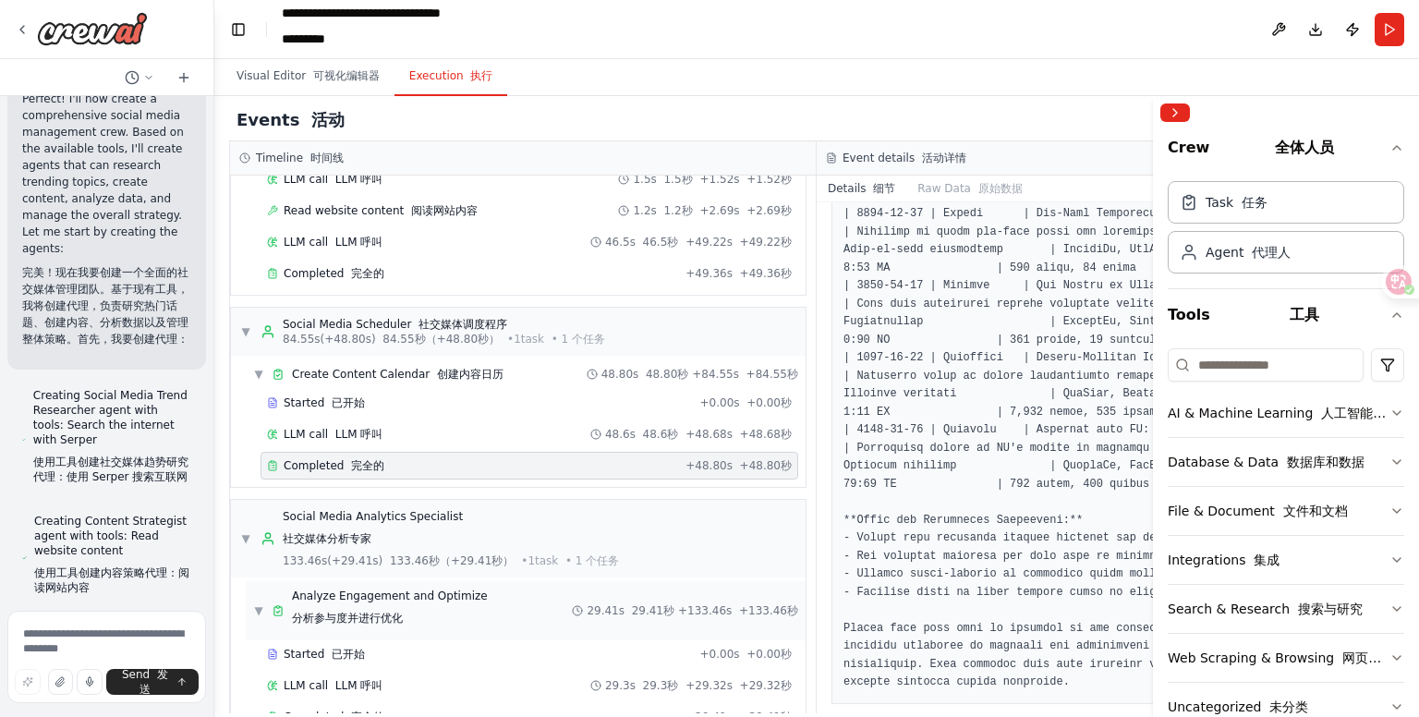
scroll to position [485, 0]
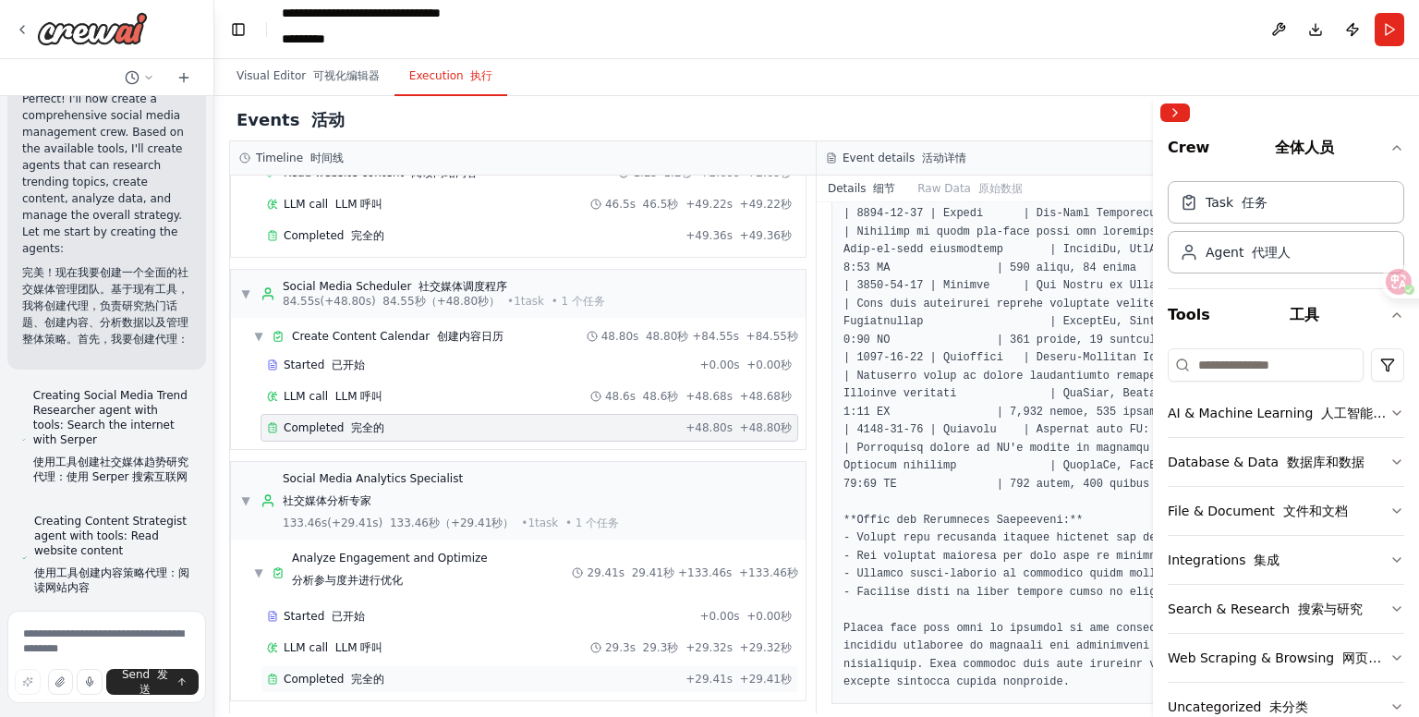
click at [488, 674] on div "Completed 完全的" at bounding box center [472, 679] width 411 height 15
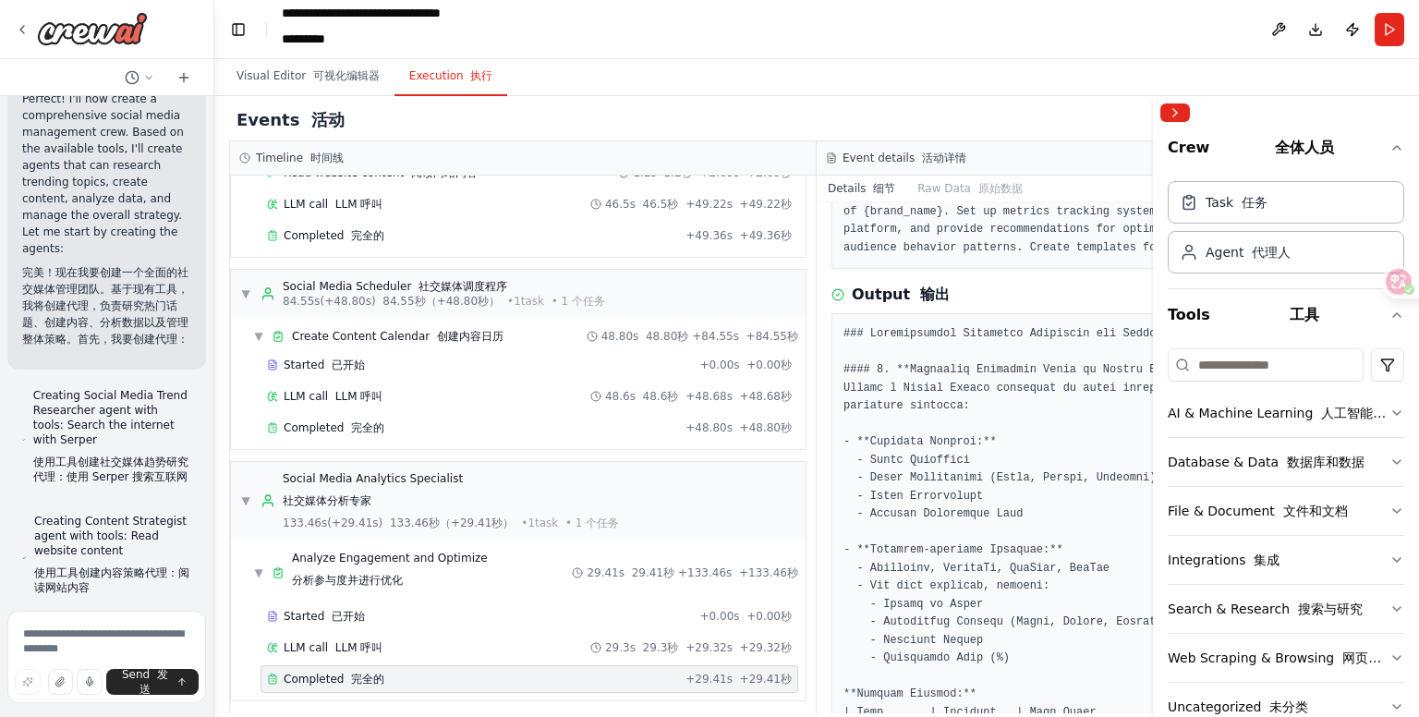
scroll to position [0, 0]
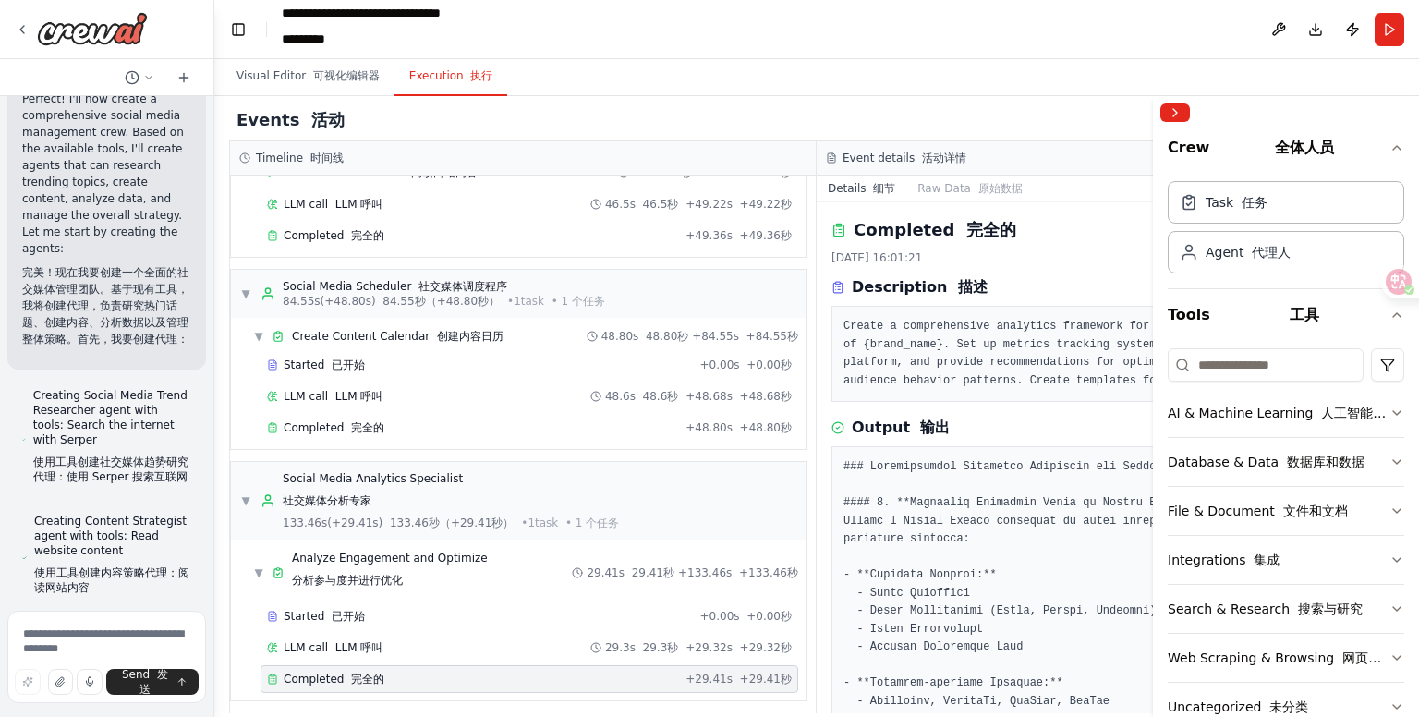
click at [557, 672] on div "Completed 完全的" at bounding box center [472, 679] width 411 height 15
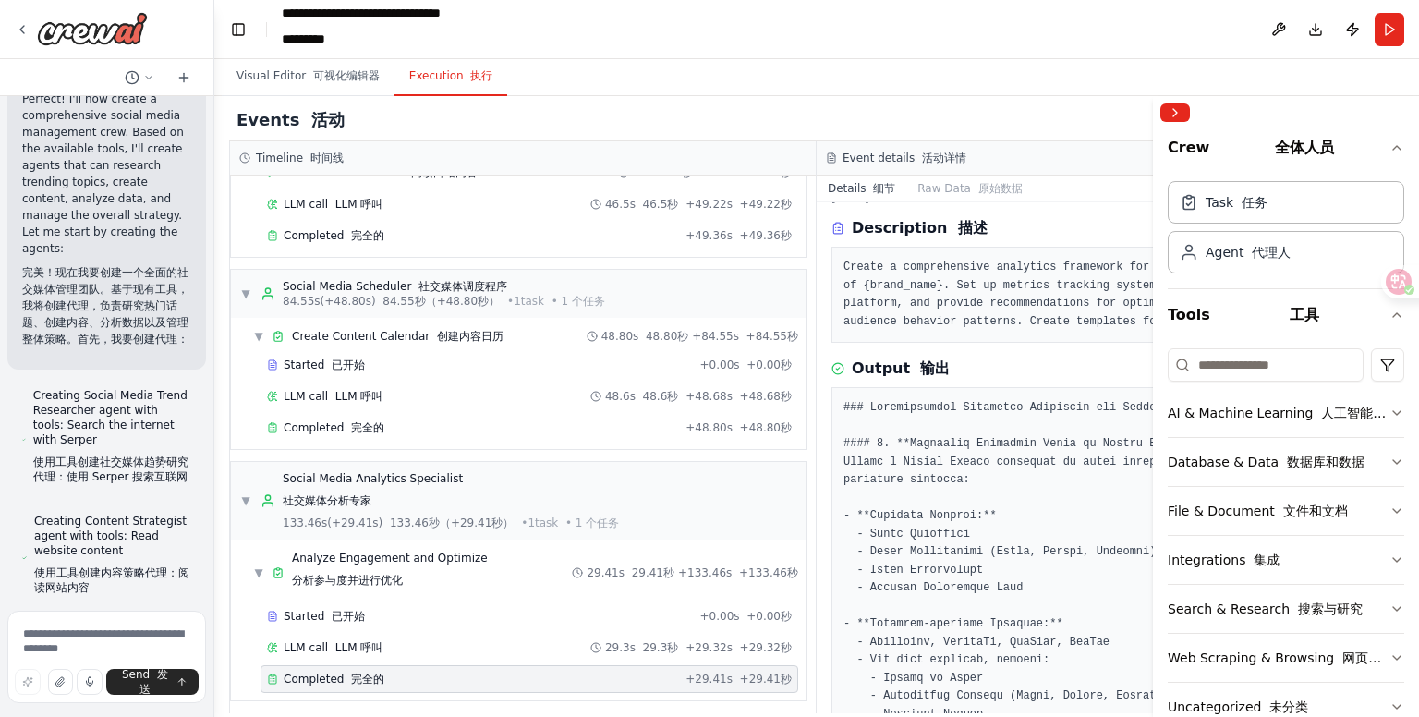
scroll to position [57, 0]
click at [1177, 112] on button "Collapse right sidebar" at bounding box center [1176, 112] width 30 height 18
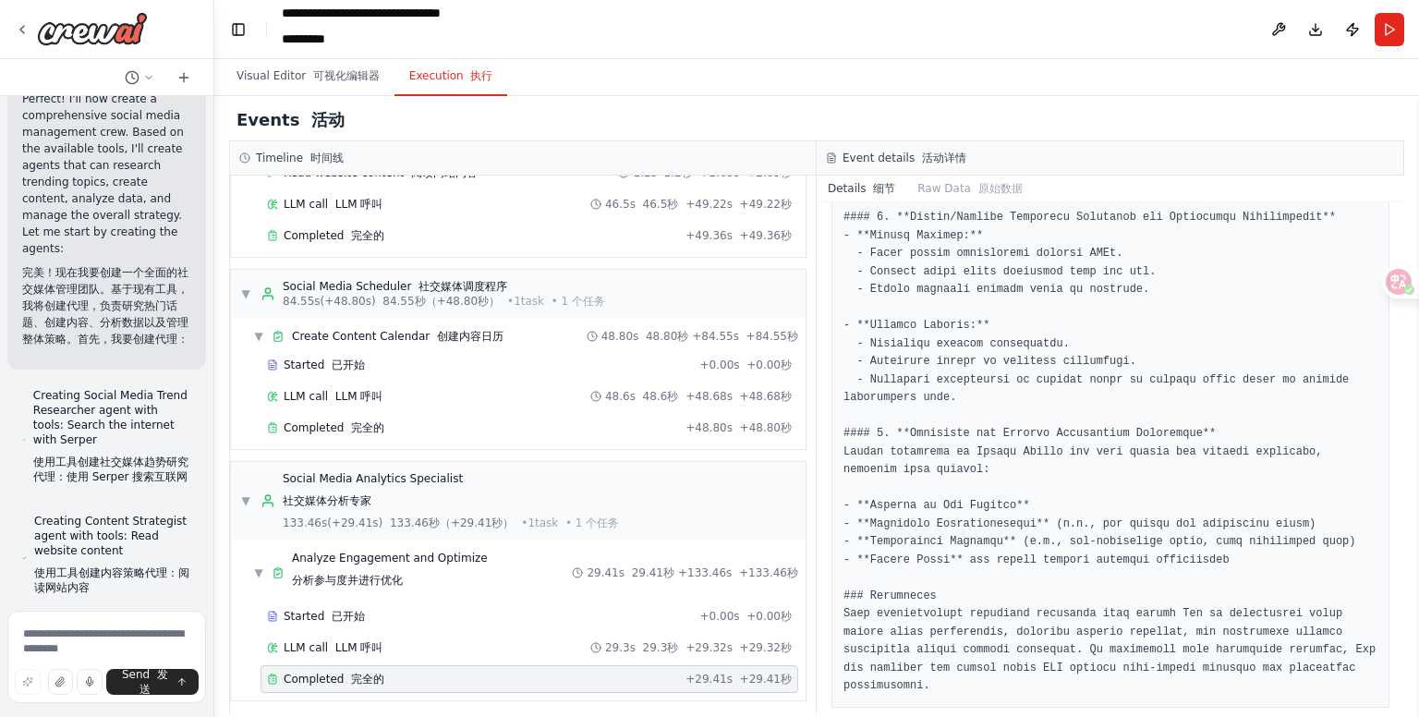
scroll to position [1659, 0]
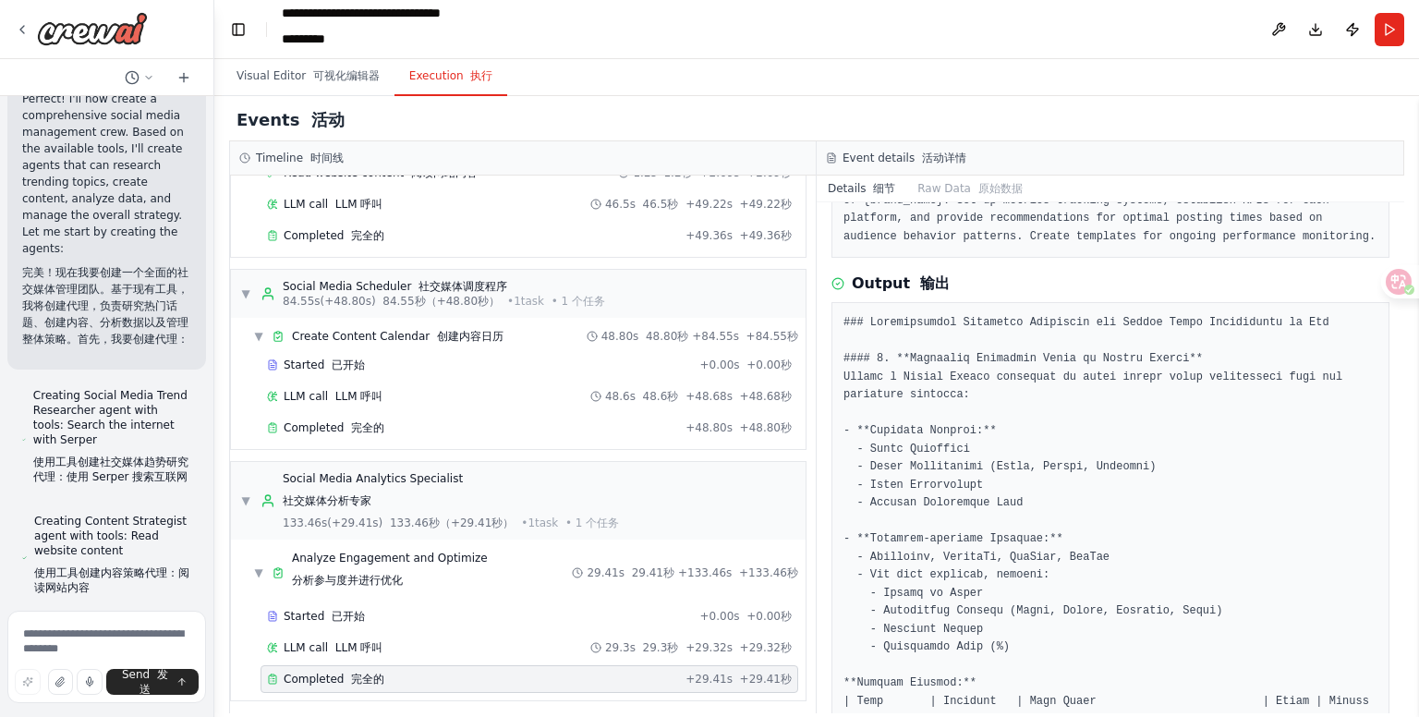
scroll to position [7, 0]
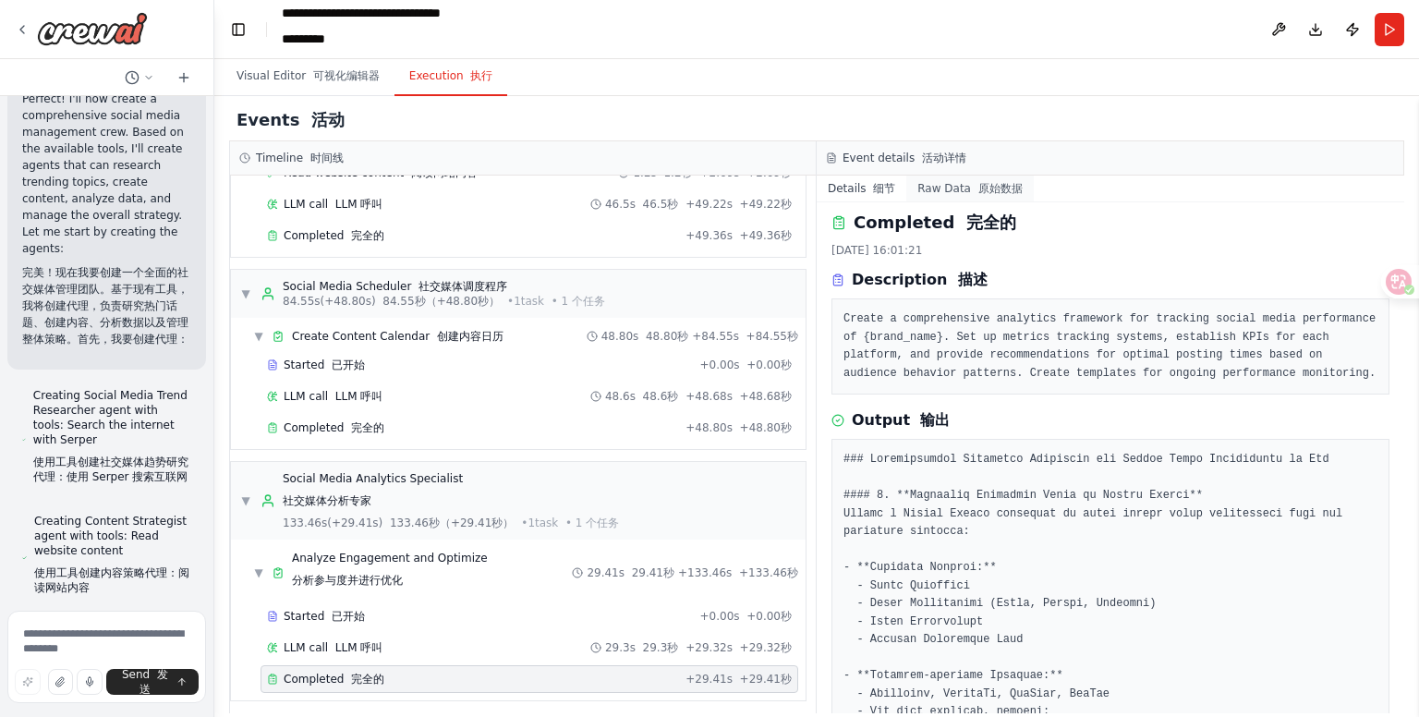
click at [967, 197] on button "Raw Data 原始数据" at bounding box center [969, 189] width 127 height 26
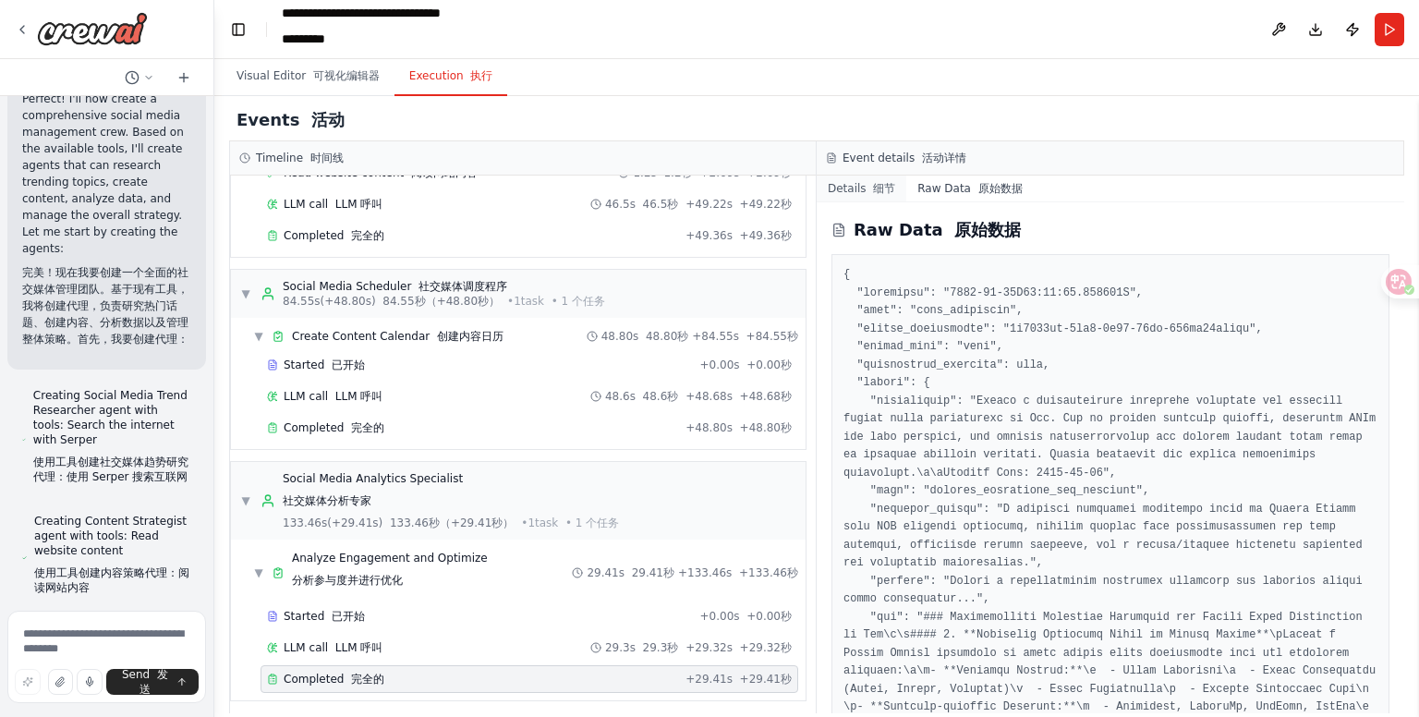
click at [867, 182] on font at bounding box center [870, 188] width 7 height 13
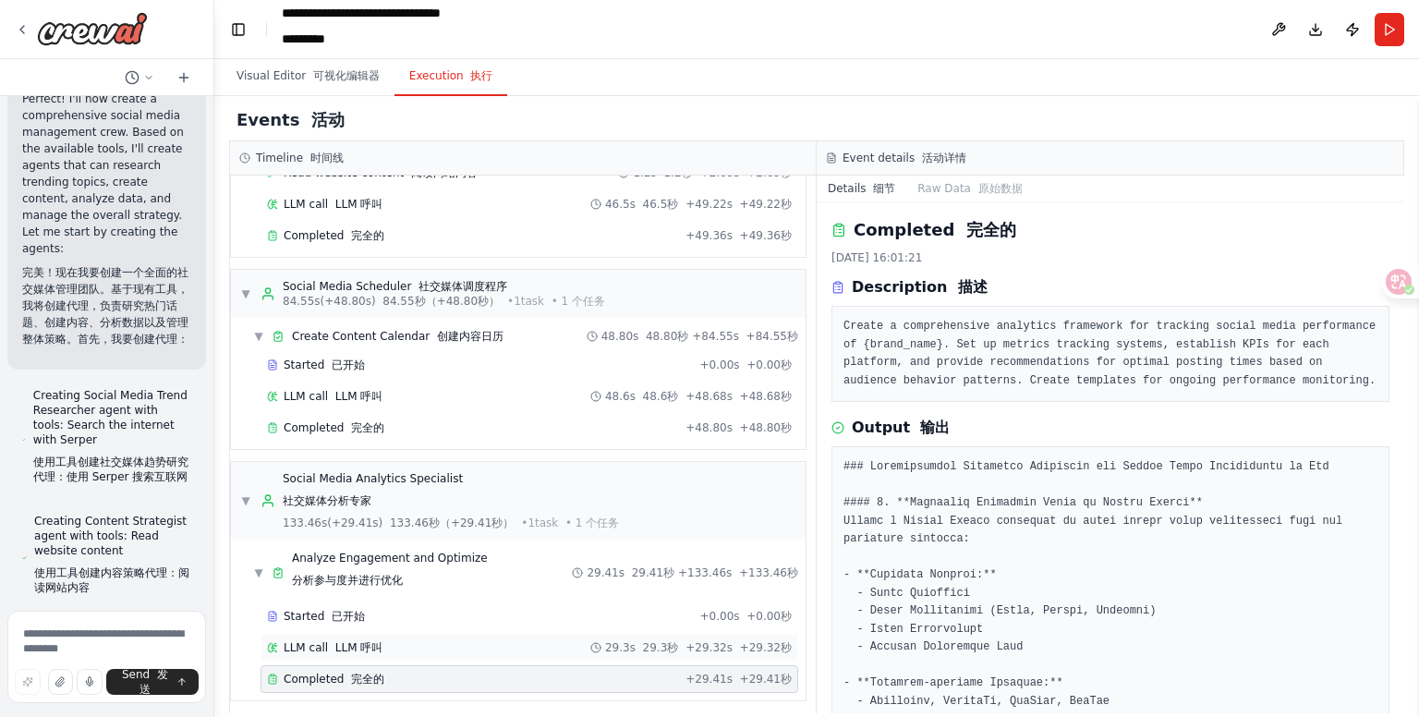
click at [447, 640] on div "LLM call LLM 呼叫 29.3s 29.3秒 + 29.32s +29.32秒" at bounding box center [529, 647] width 525 height 15
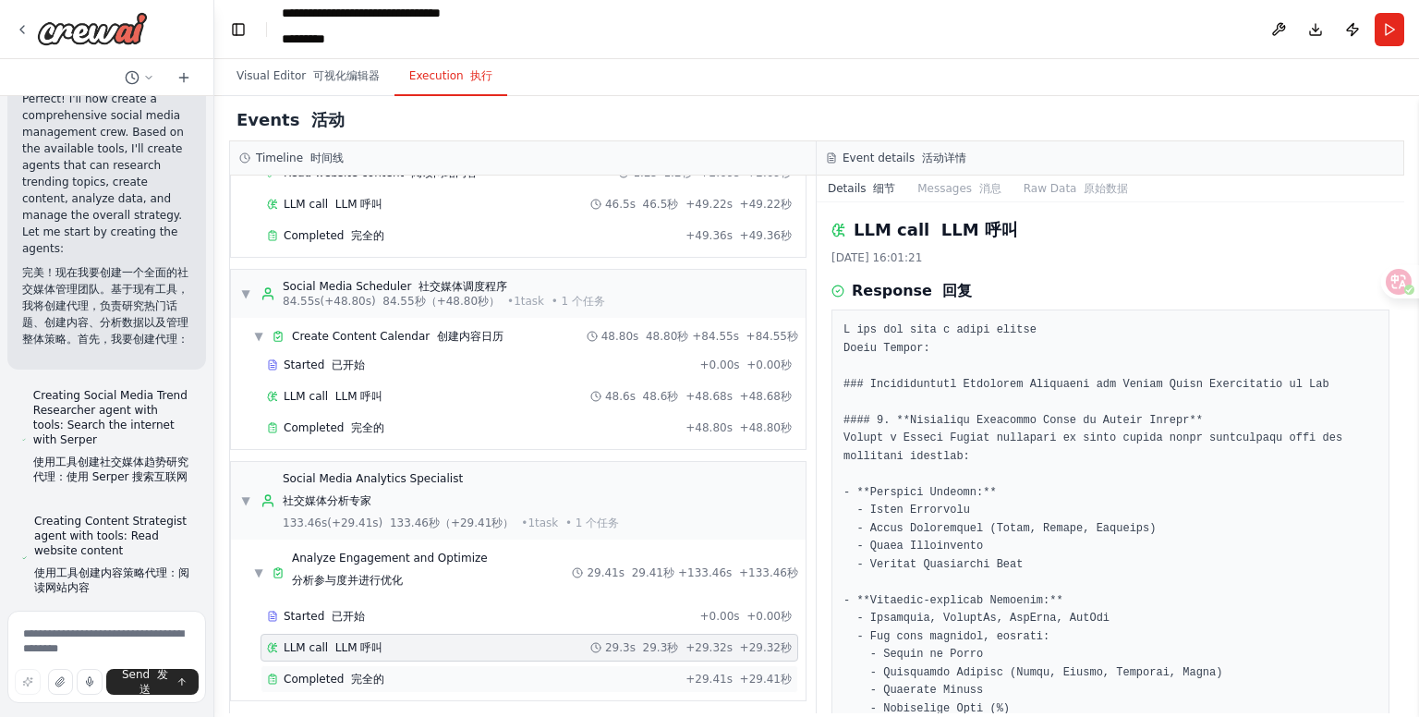
click at [455, 672] on div "Completed 完全的" at bounding box center [472, 679] width 411 height 15
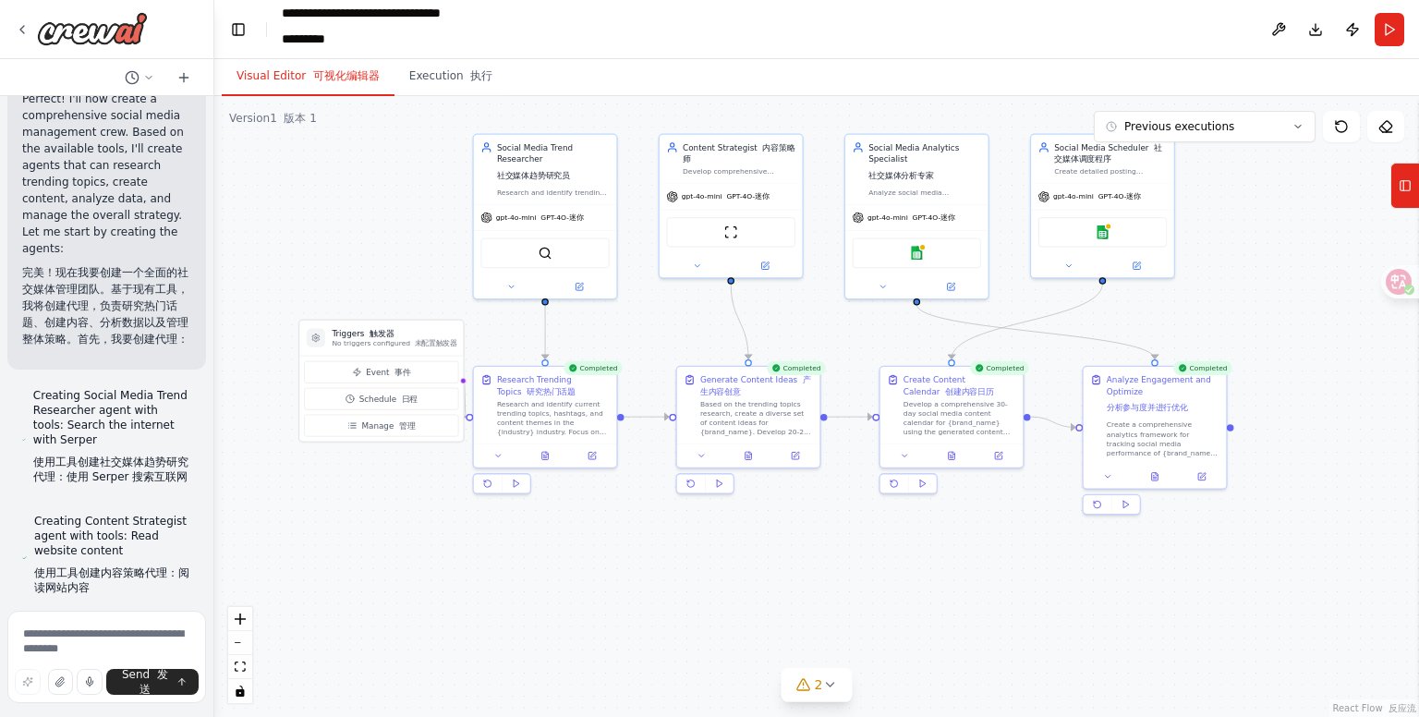
click at [324, 82] on font "可视化编辑器" at bounding box center [346, 75] width 67 height 13
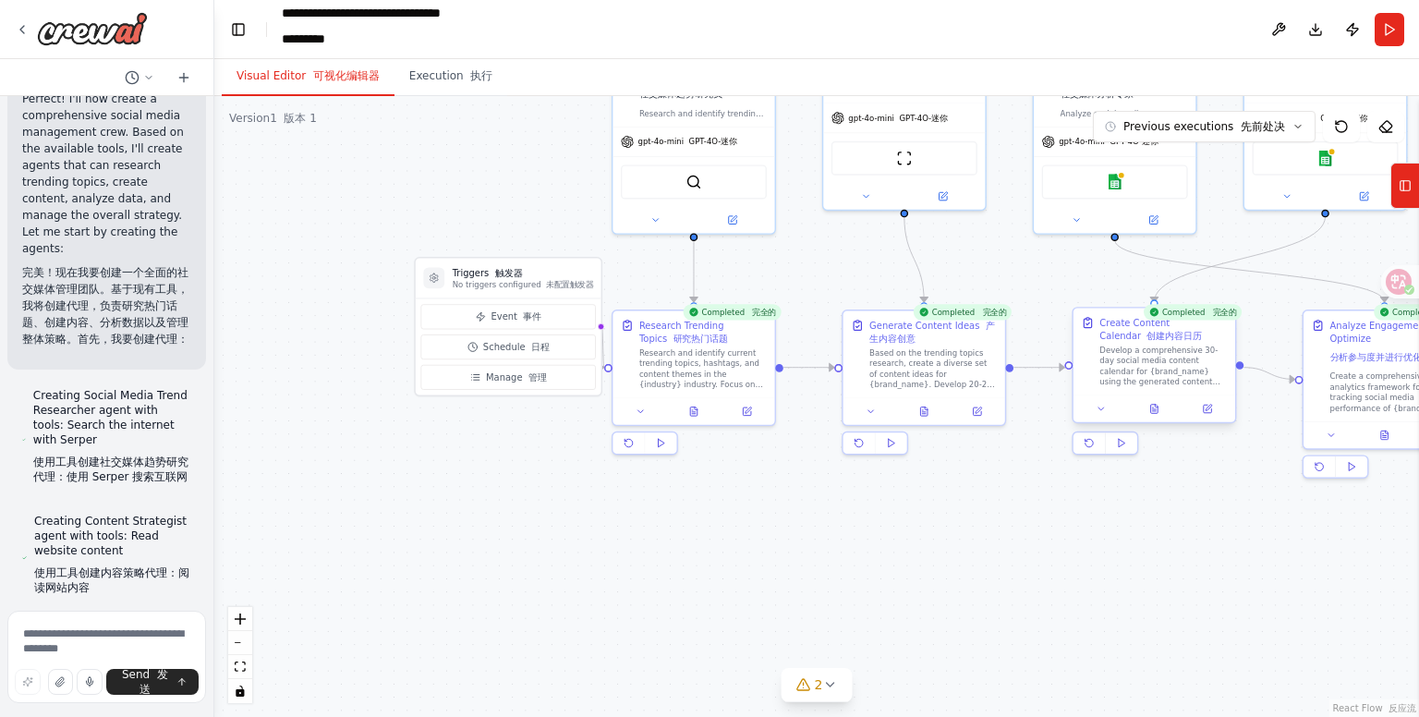
drag, startPoint x: 968, startPoint y: 429, endPoint x: 645, endPoint y: 391, distance: 325.6
click at [688, 391] on div ".deletable-edge-delete-btn { width: 20px; height: 20px; border: 0px solid #ffff…" at bounding box center [816, 406] width 1205 height 621
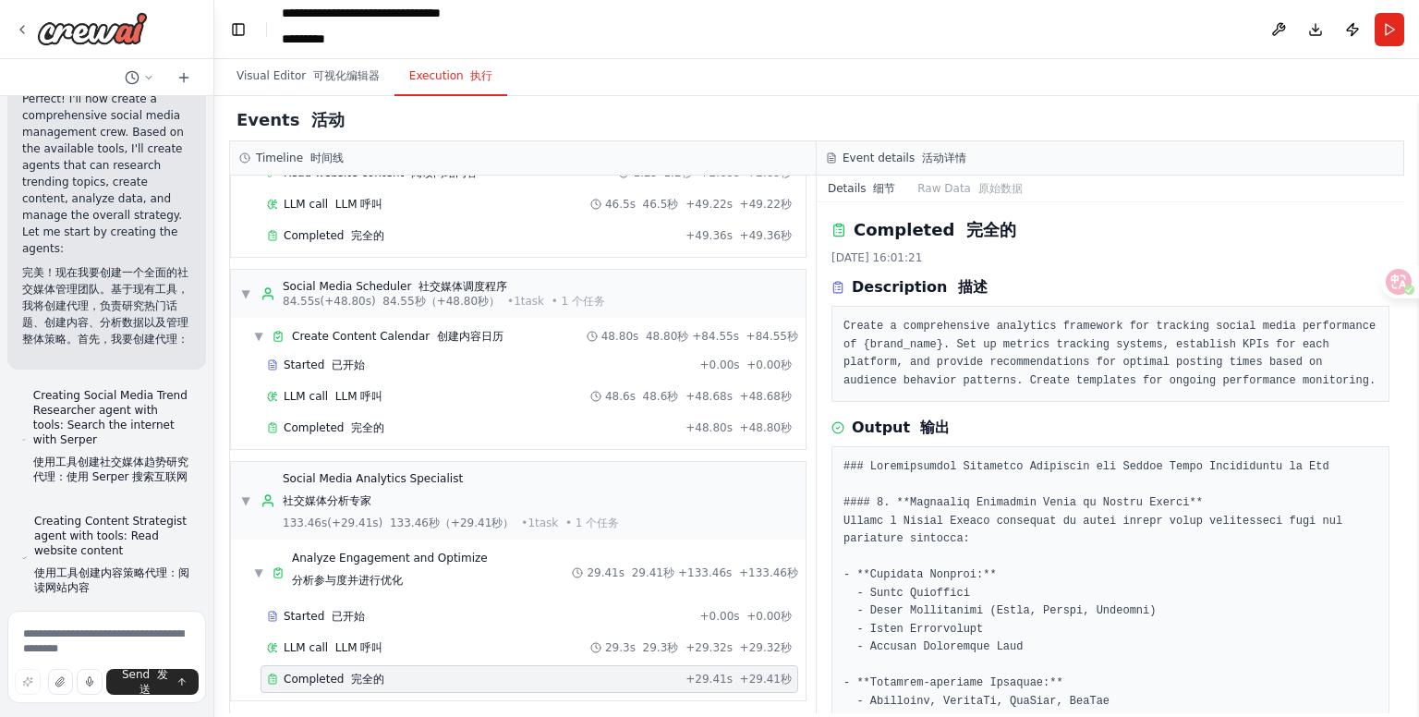
click at [447, 73] on button "Execution 执行" at bounding box center [452, 76] width 114 height 39
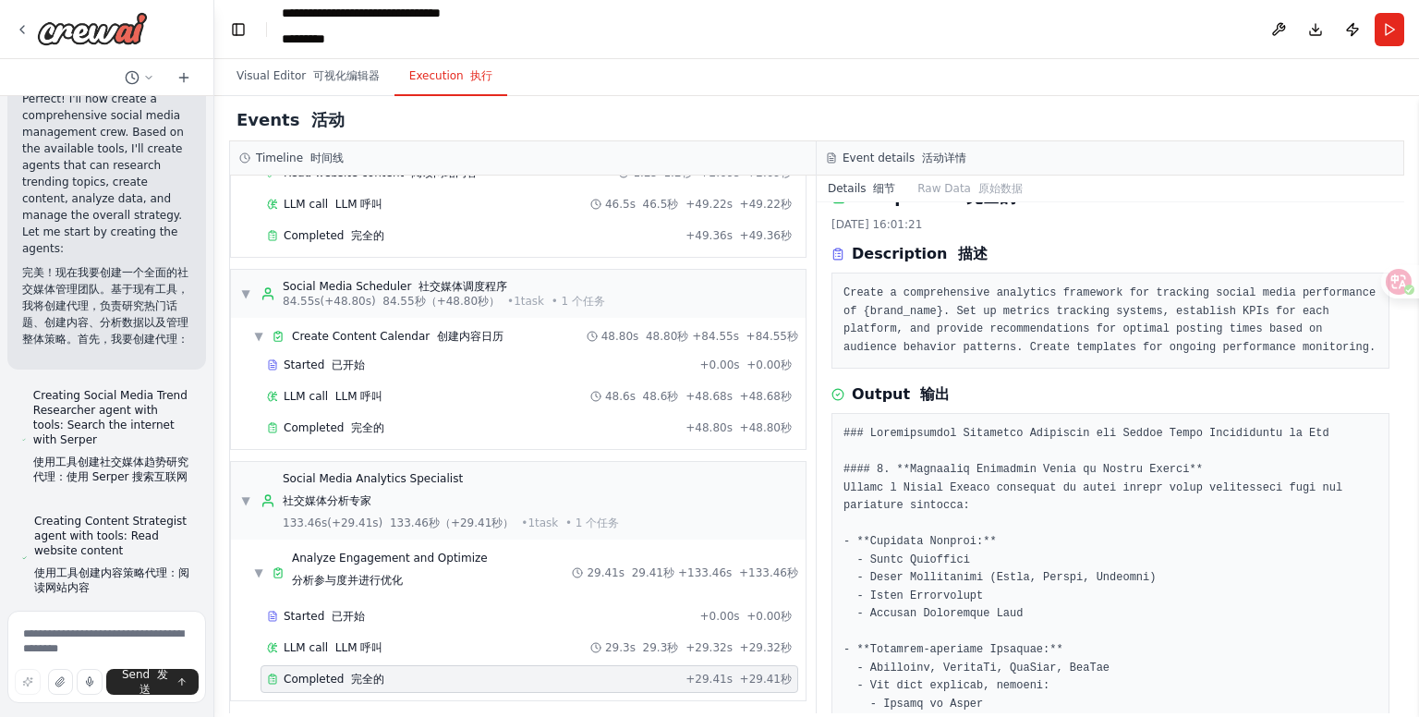
scroll to position [30, 0]
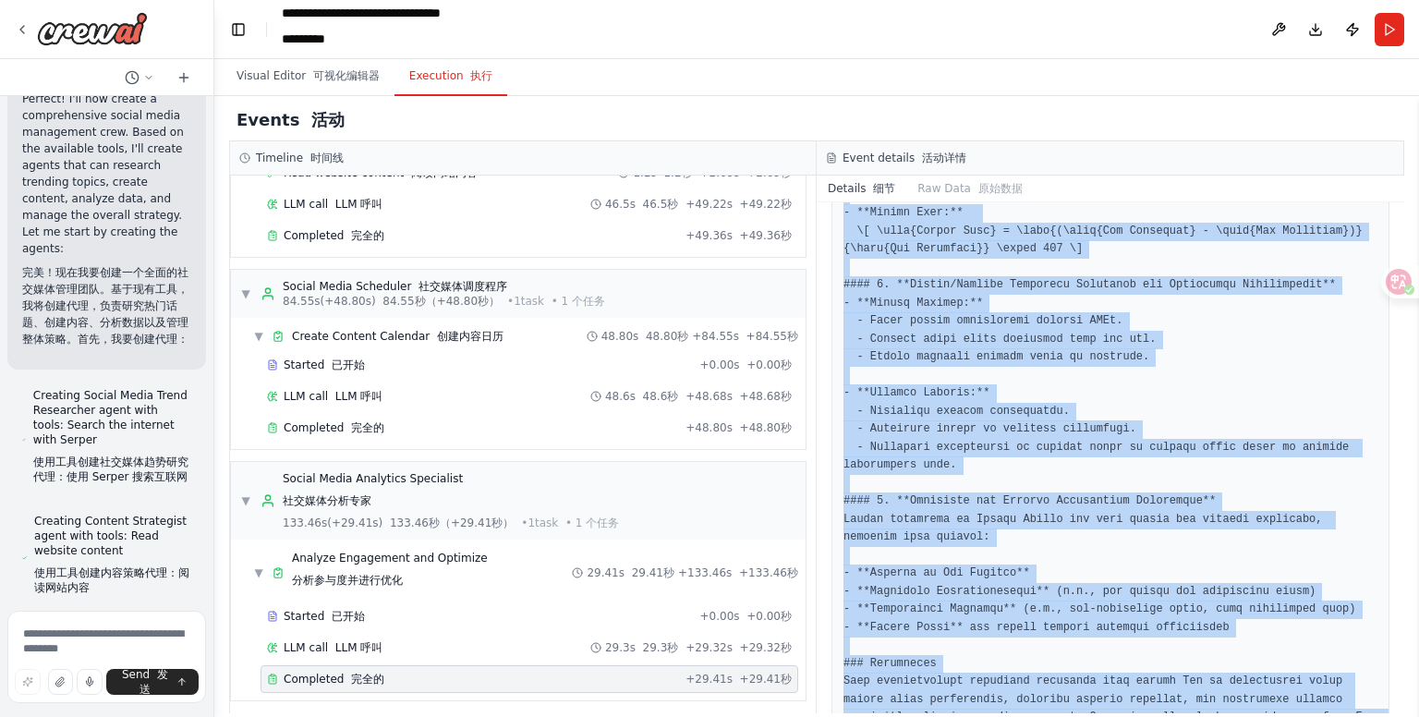
scroll to position [1659, 0]
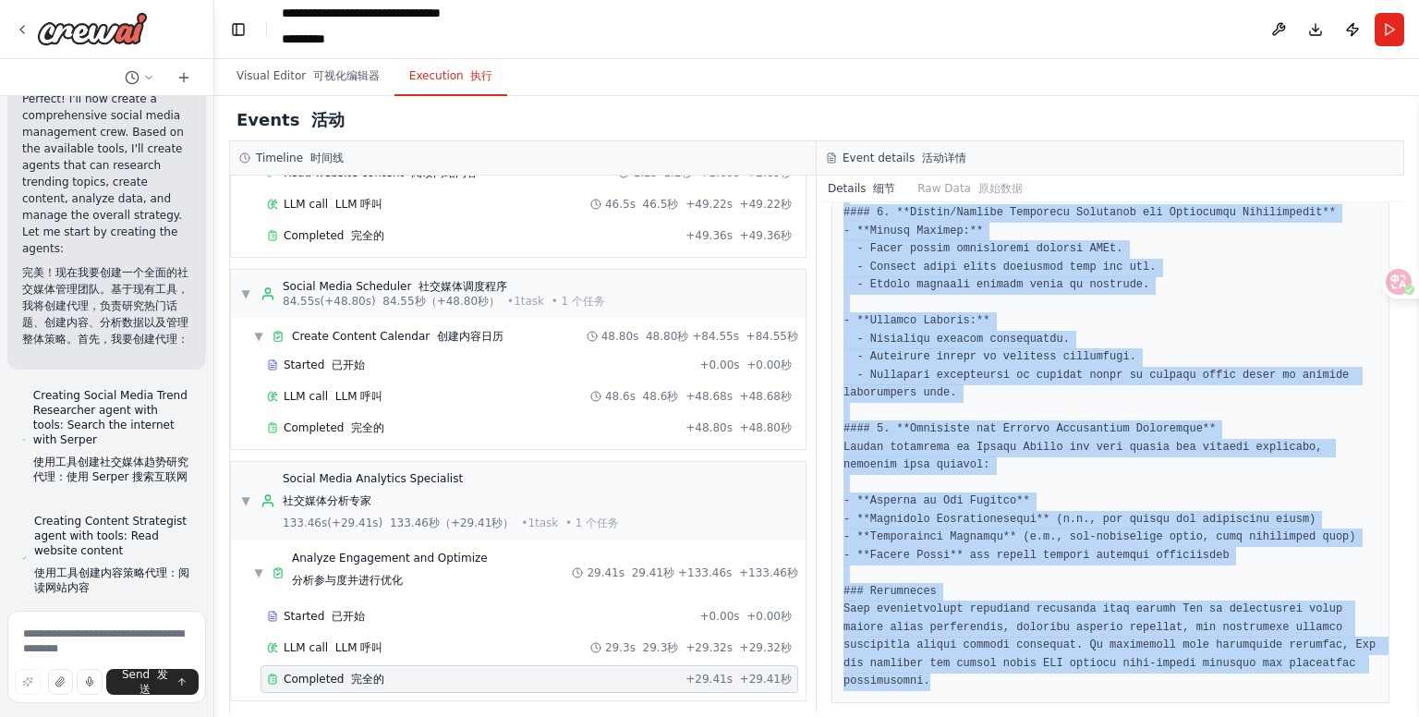
drag, startPoint x: 845, startPoint y: 434, endPoint x: 1386, endPoint y: 677, distance: 592.6
click at [1386, 677] on div "Completed 完全的 [DATE] 16:01:21 Description 描述 Create a comprehensive analytics f…" at bounding box center [1111, 457] width 588 height 511
copy pre "### Comprehensive Analytics Framework for Social Media Performance of Mac #### …"
